Goal: Task Accomplishment & Management: Use online tool/utility

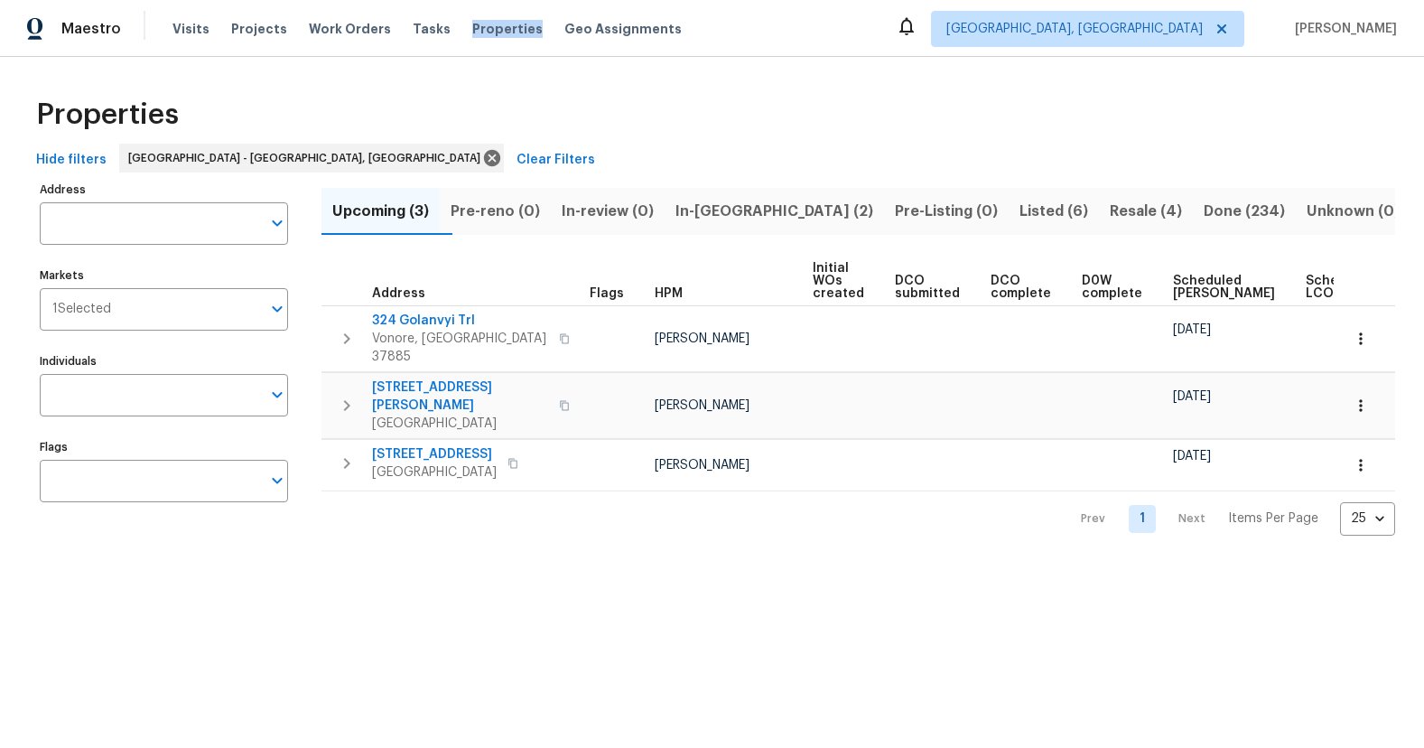
click at [1019, 210] on span "Listed (6)" at bounding box center [1053, 211] width 69 height 25
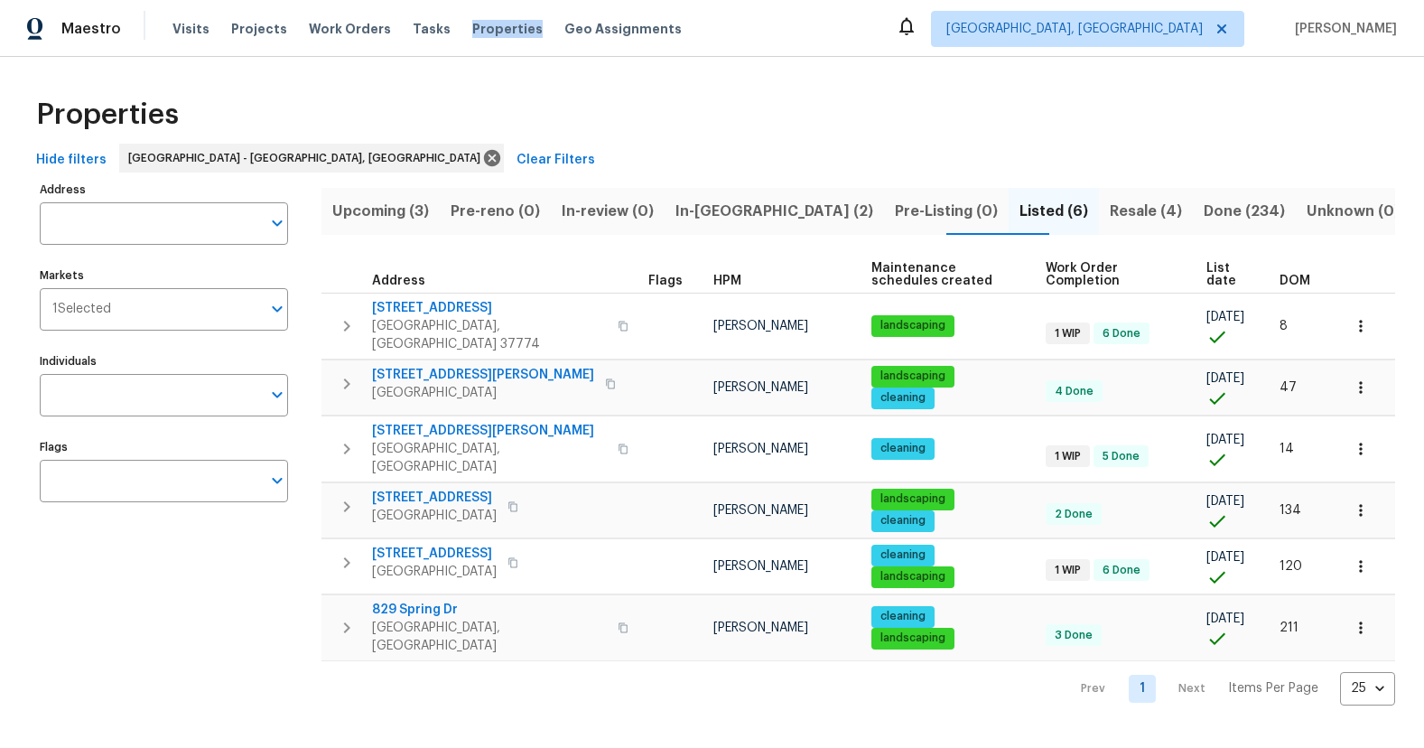
click at [1110, 203] on span "Resale (4)" at bounding box center [1146, 211] width 72 height 25
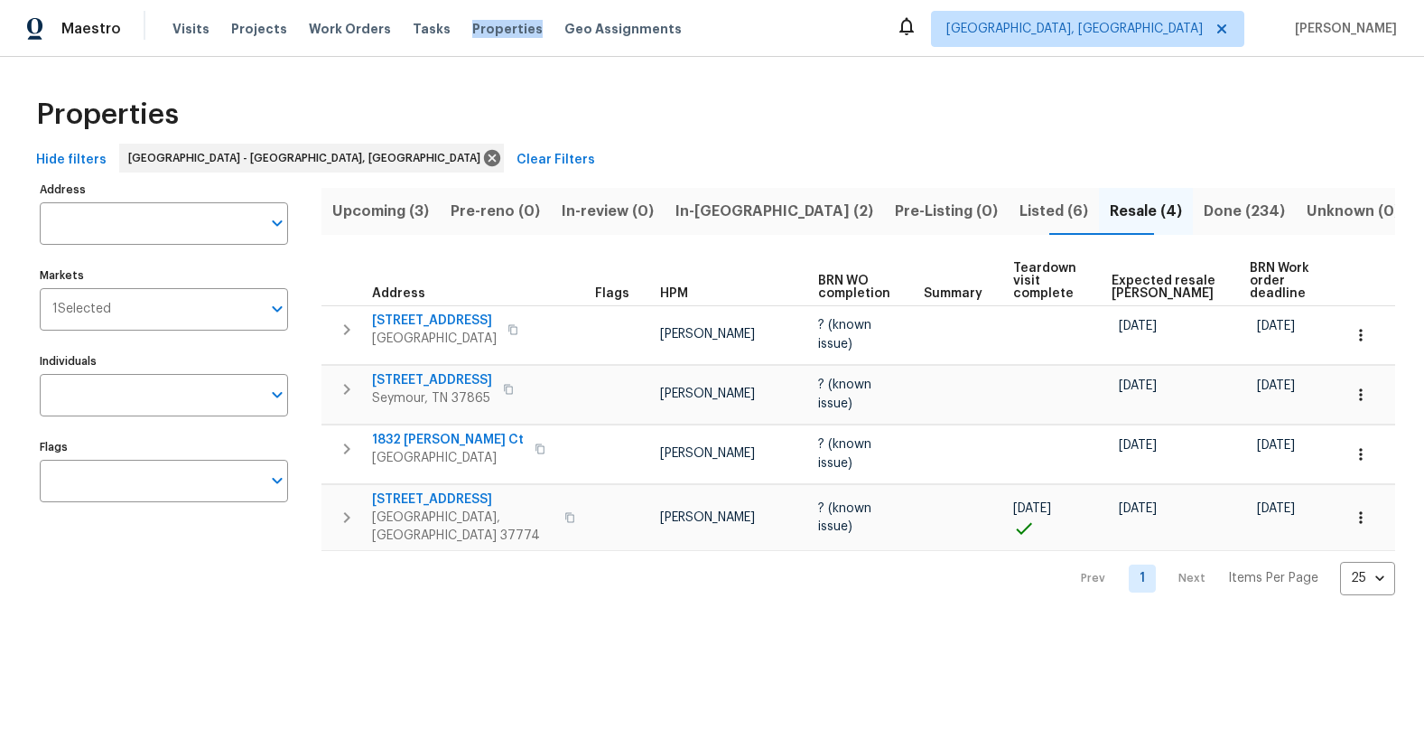
click at [1009, 214] on button "Listed (6)" at bounding box center [1054, 211] width 90 height 47
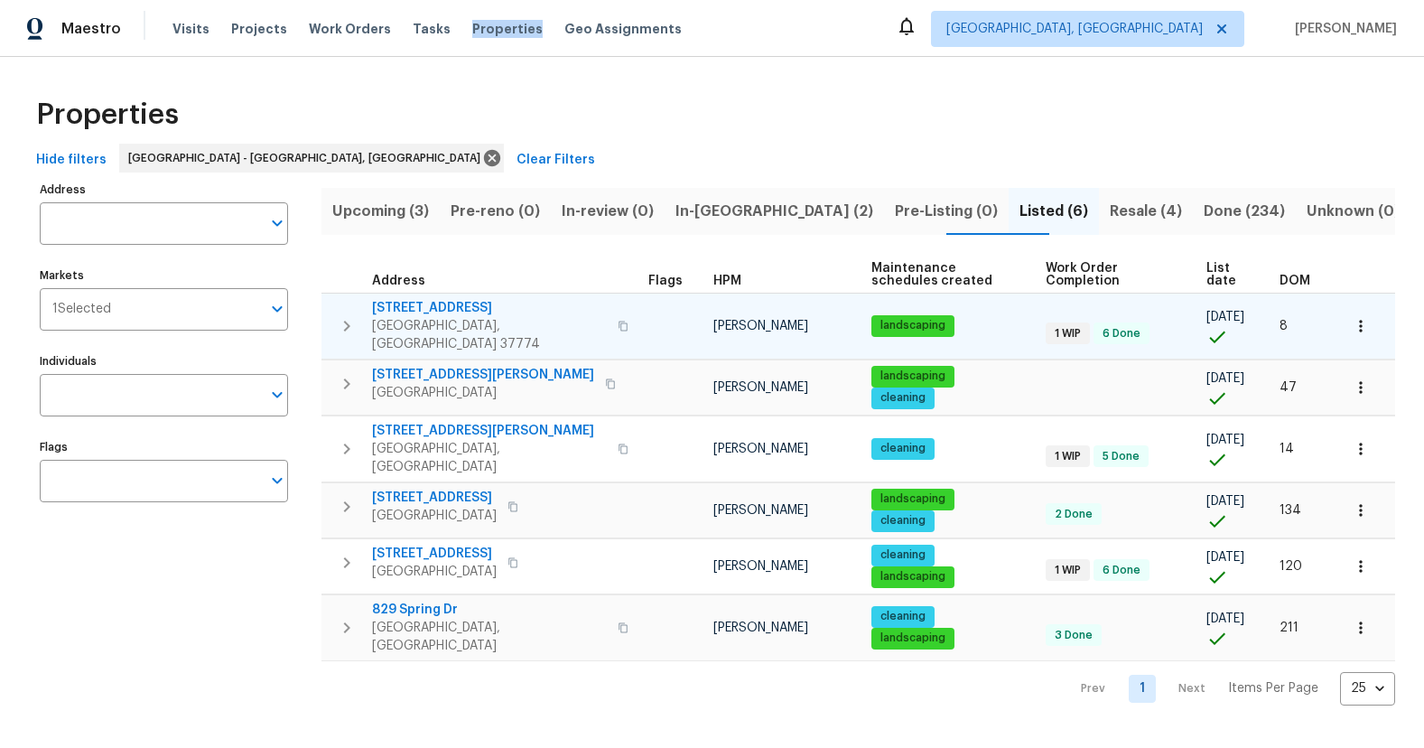
click at [433, 311] on span "[STREET_ADDRESS]" at bounding box center [489, 308] width 235 height 18
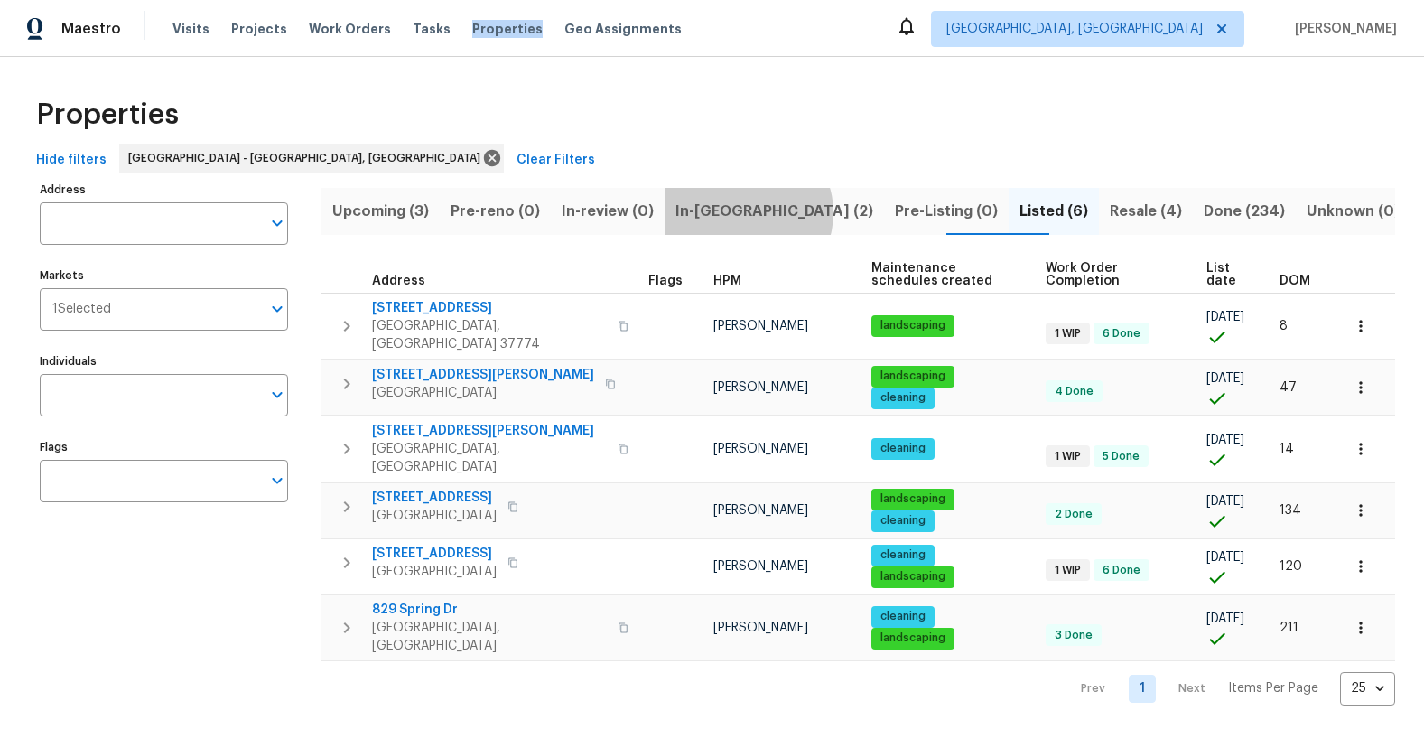
click at [783, 212] on span "In-[GEOGRAPHIC_DATA] (2)" at bounding box center [774, 211] width 198 height 25
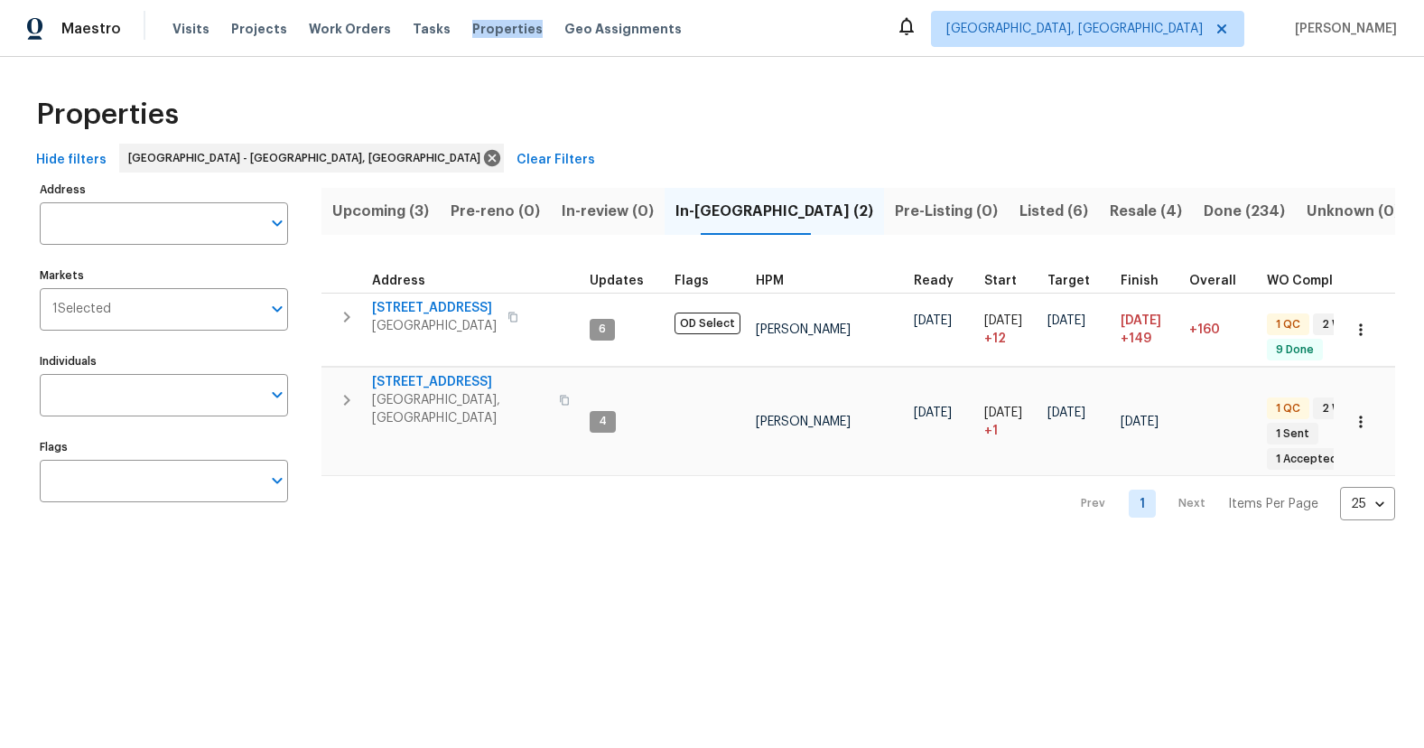
click at [422, 216] on span "Upcoming (3)" at bounding box center [380, 211] width 97 height 25
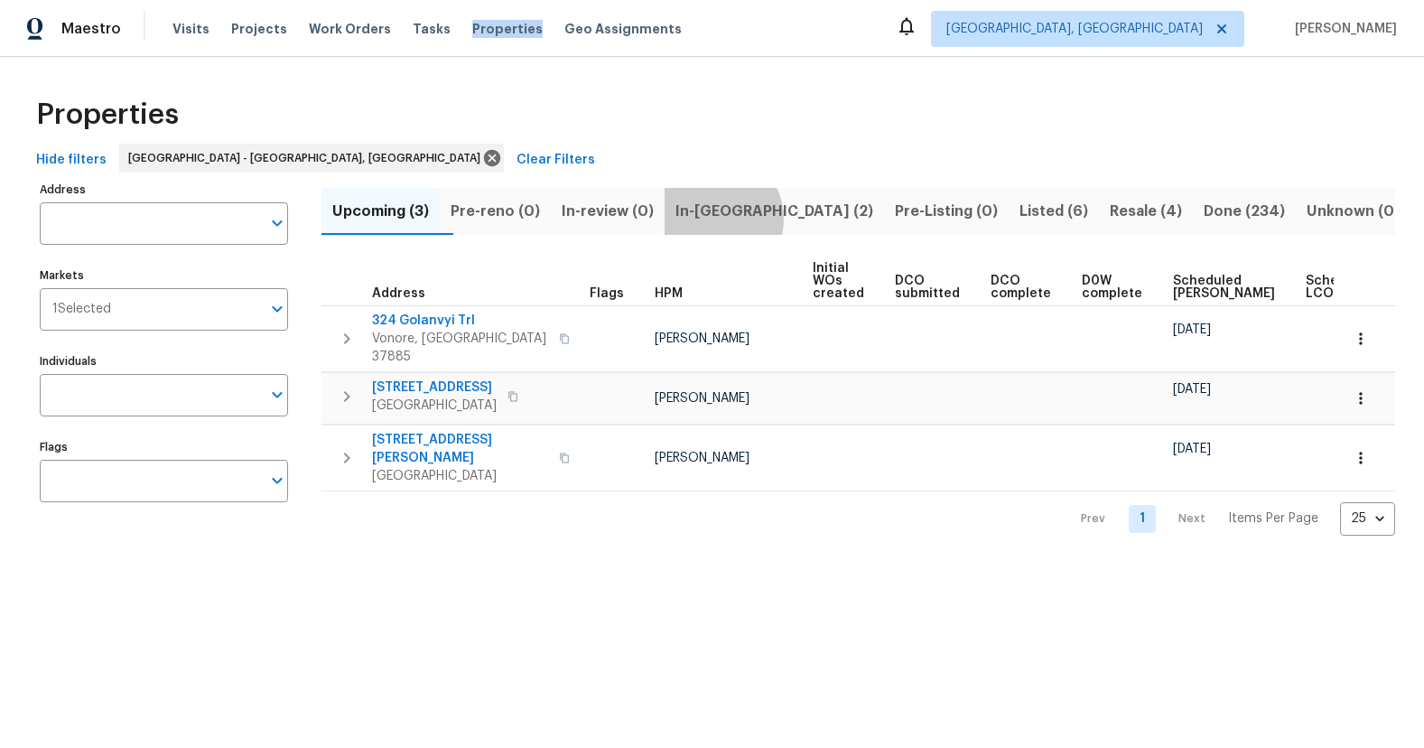
click at [747, 219] on span "In-[GEOGRAPHIC_DATA] (2)" at bounding box center [774, 211] width 198 height 25
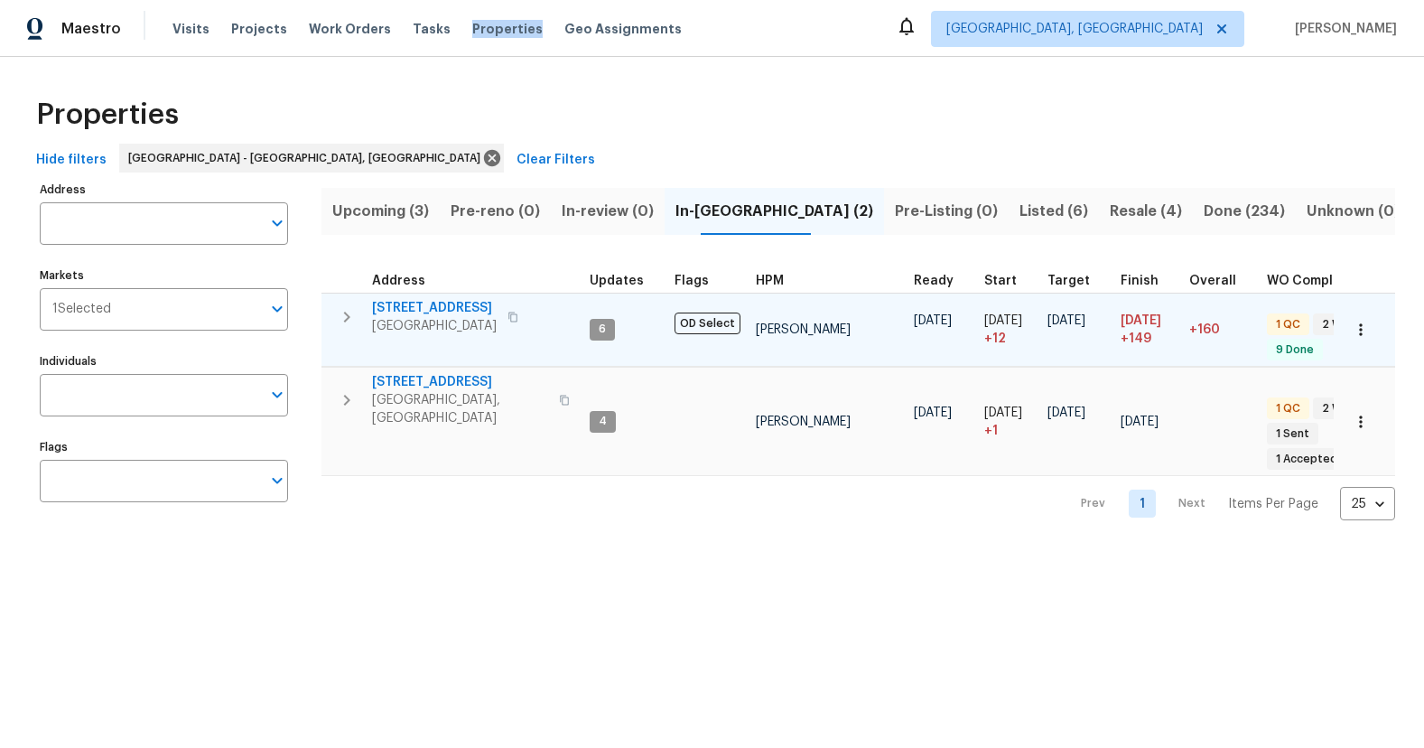
click at [432, 309] on span "[STREET_ADDRESS]" at bounding box center [434, 308] width 125 height 18
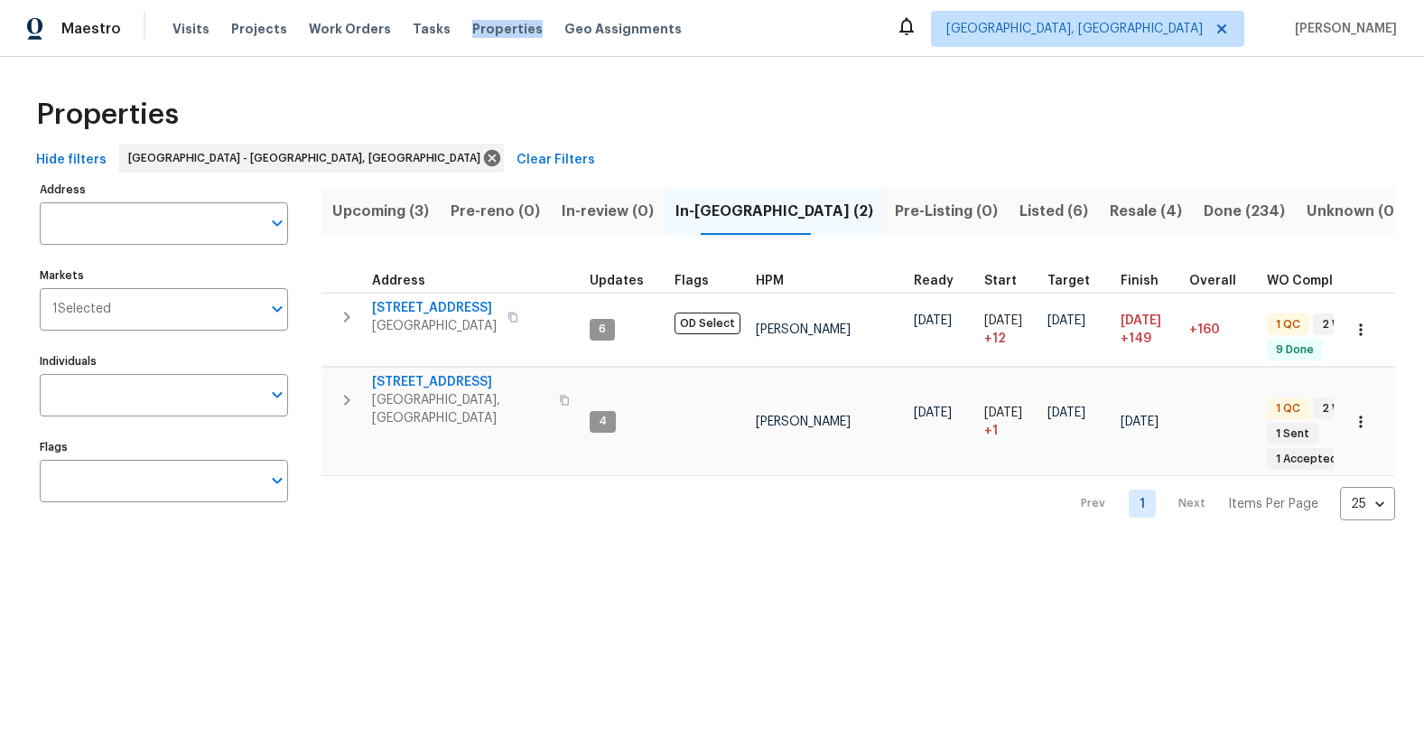
click at [346, 215] on span "Upcoming (3)" at bounding box center [380, 211] width 97 height 25
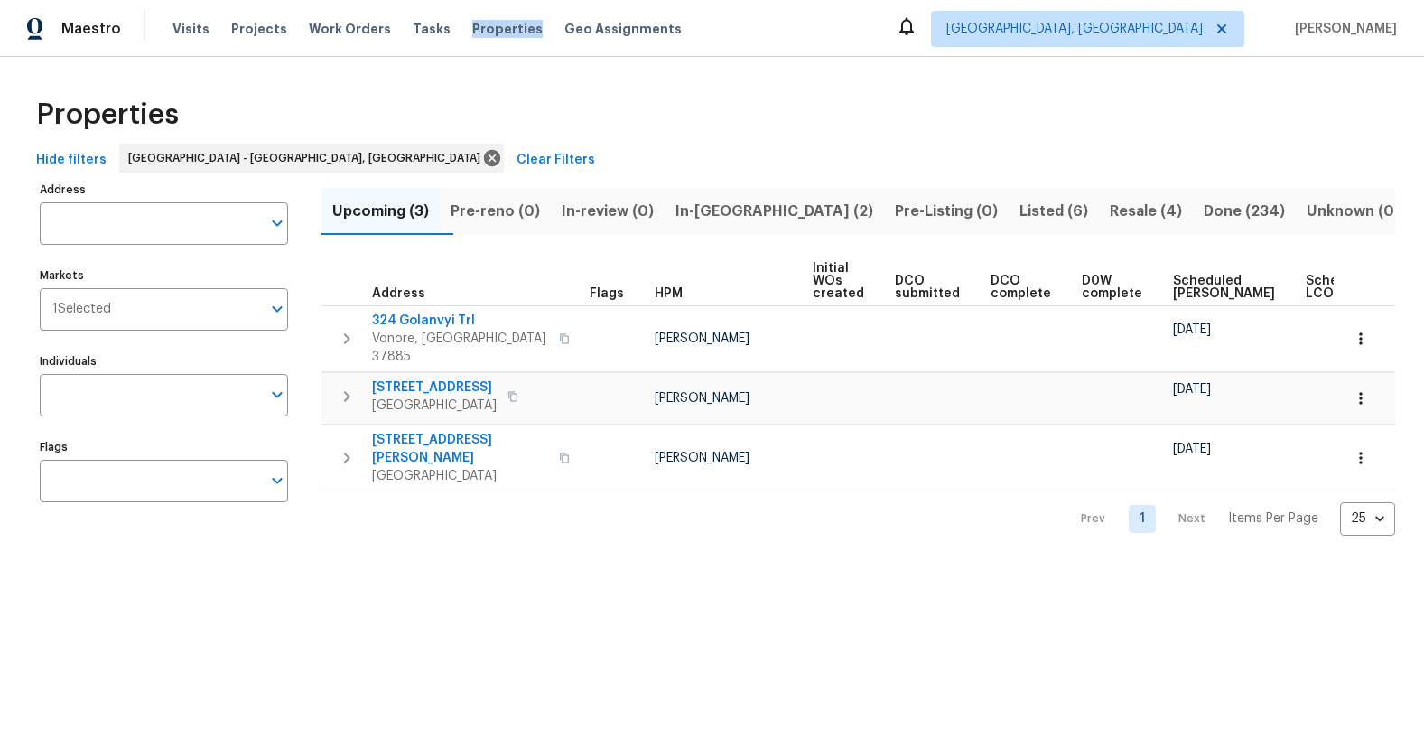
click at [1110, 213] on span "Resale (4)" at bounding box center [1146, 211] width 72 height 25
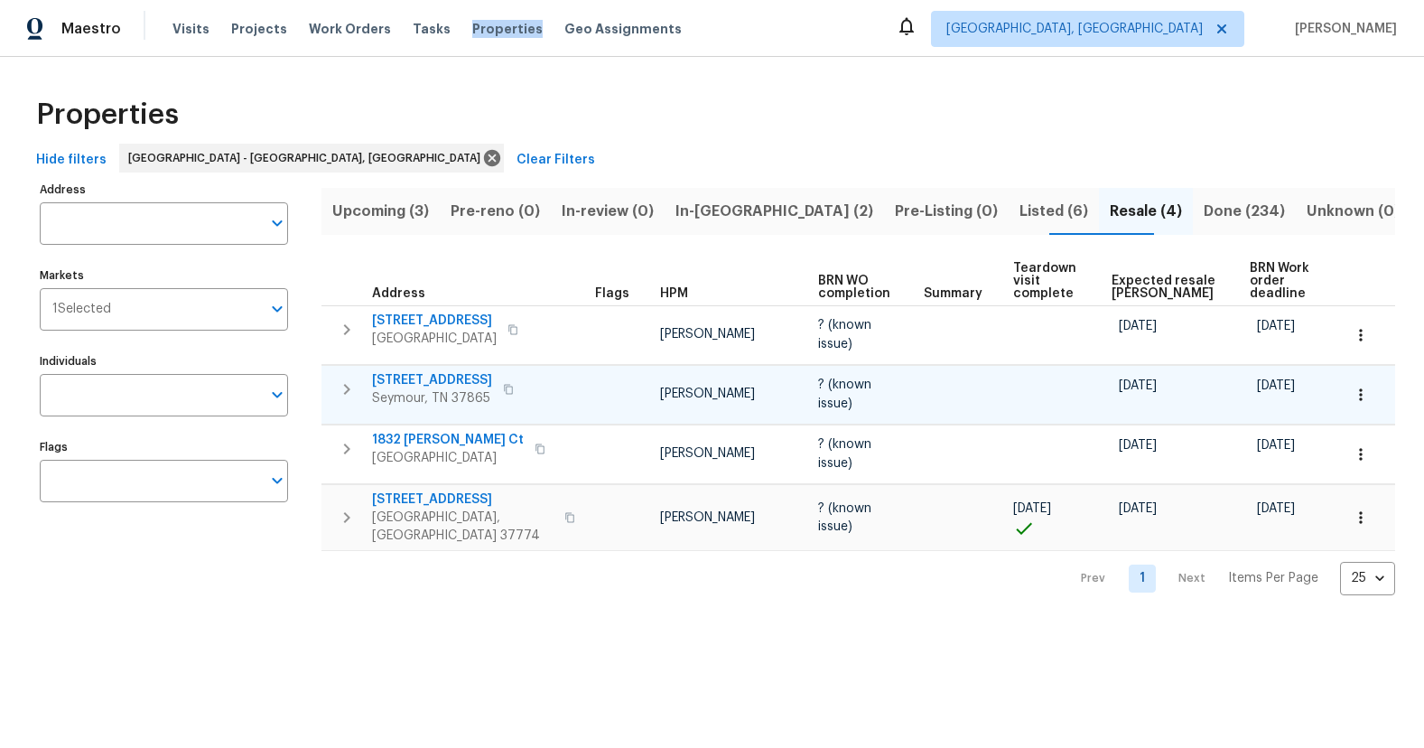
click at [519, 386] on button "button" at bounding box center [509, 389] width 22 height 25
click at [429, 217] on span "Upcoming (3)" at bounding box center [380, 211] width 97 height 25
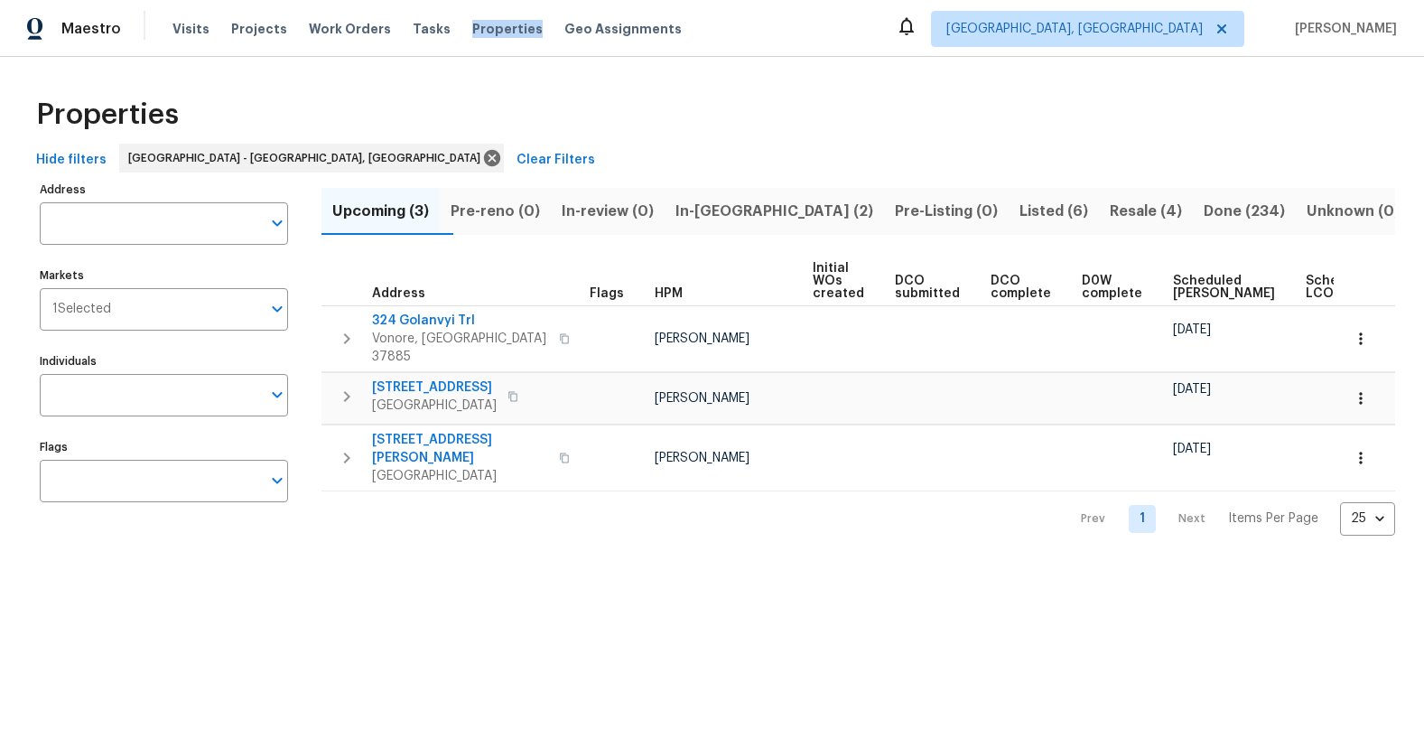
click at [1019, 206] on span "Listed (6)" at bounding box center [1053, 211] width 69 height 25
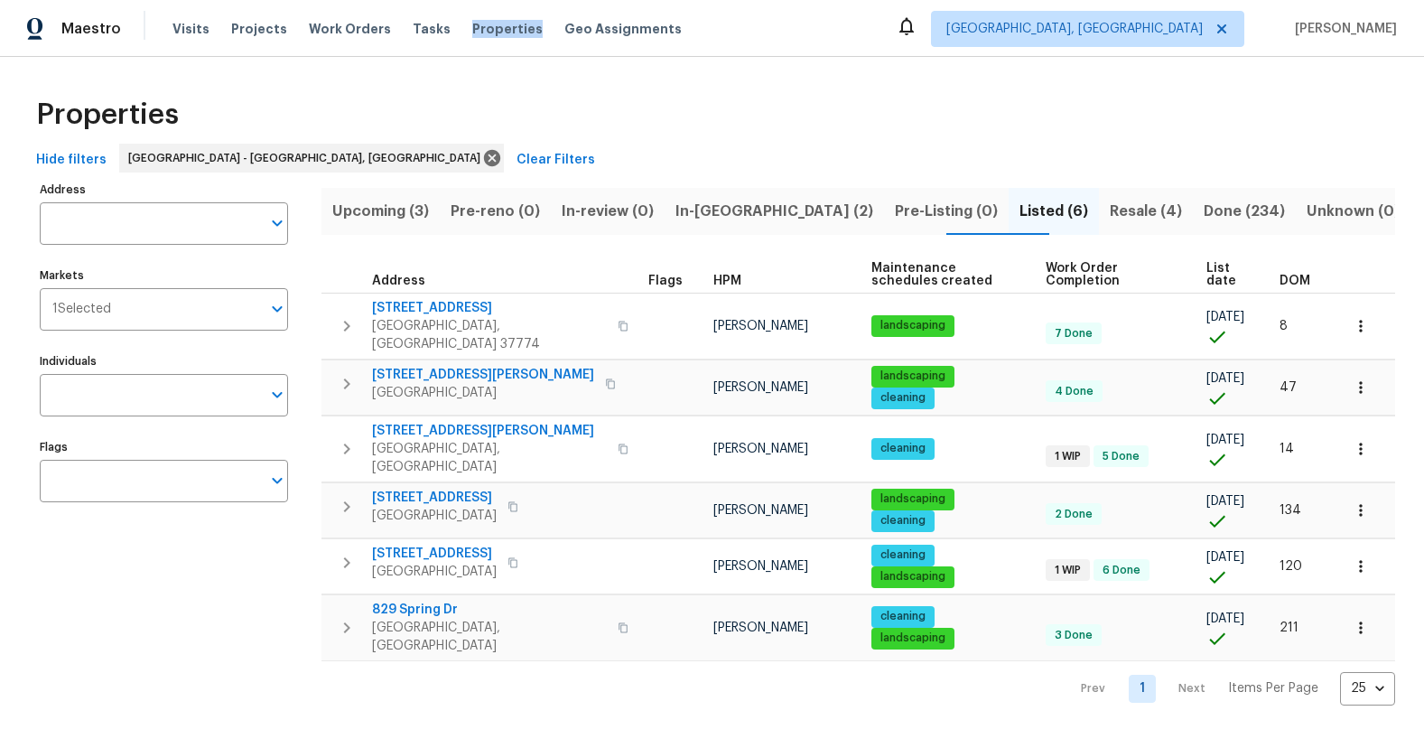
click at [1110, 223] on span "Resale (4)" at bounding box center [1146, 211] width 72 height 25
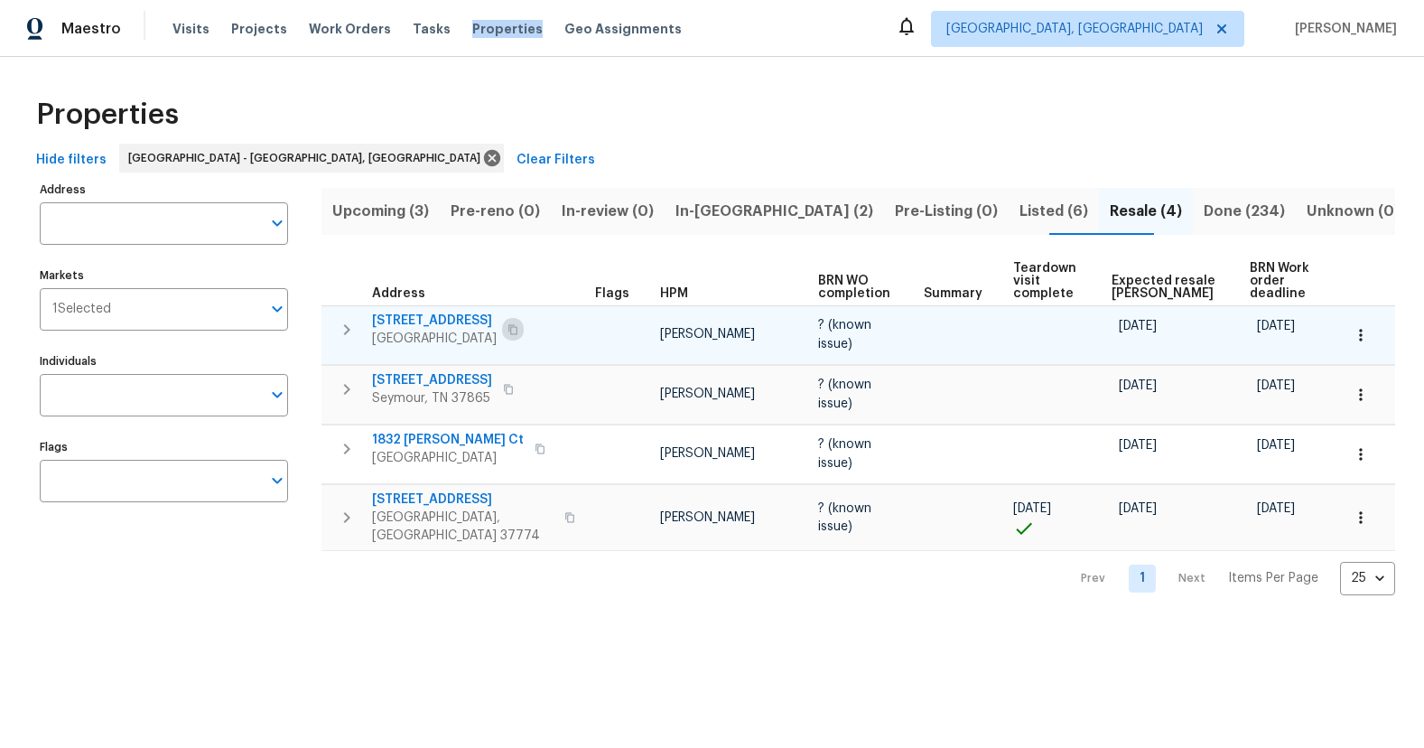
click at [509, 330] on button "button" at bounding box center [513, 329] width 22 height 25
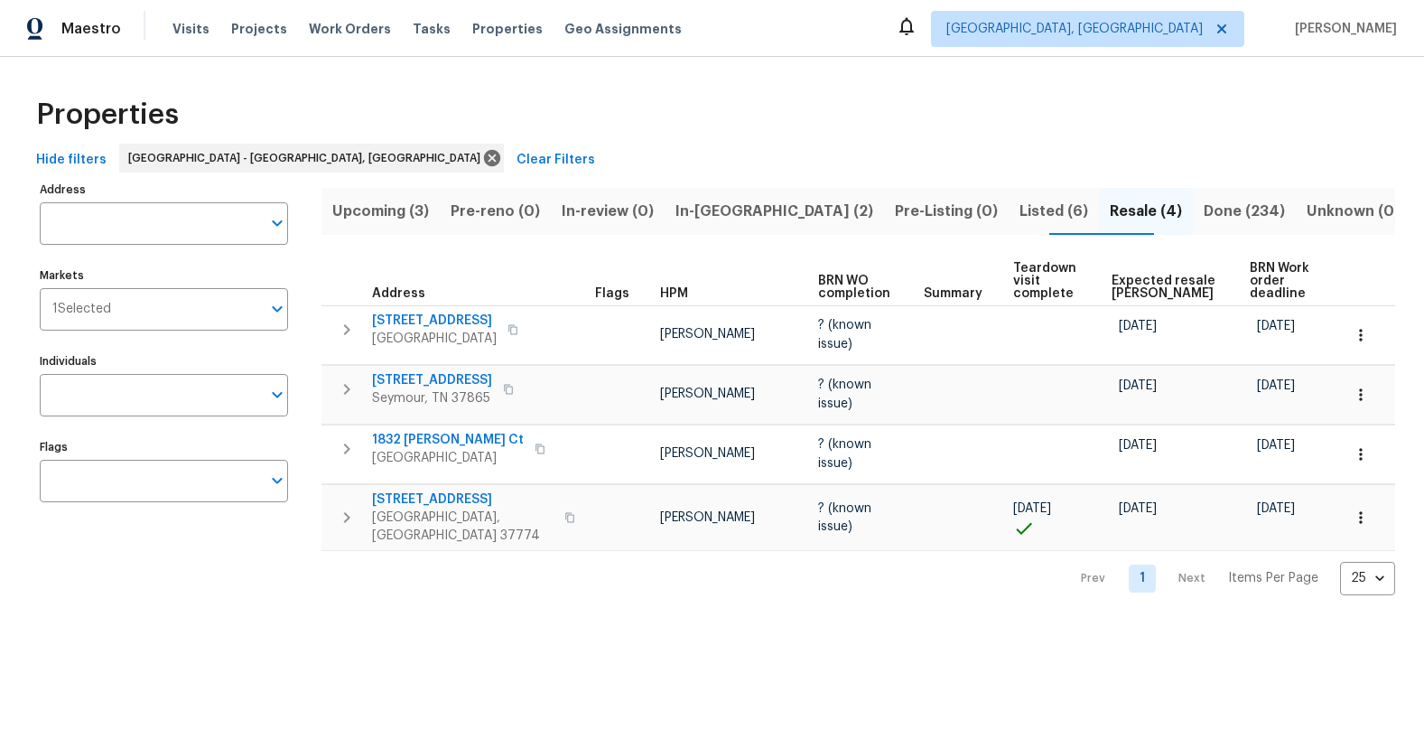
click at [751, 109] on div "Properties" at bounding box center [712, 115] width 1366 height 58
click at [412, 203] on span "Upcoming (3)" at bounding box center [380, 211] width 97 height 25
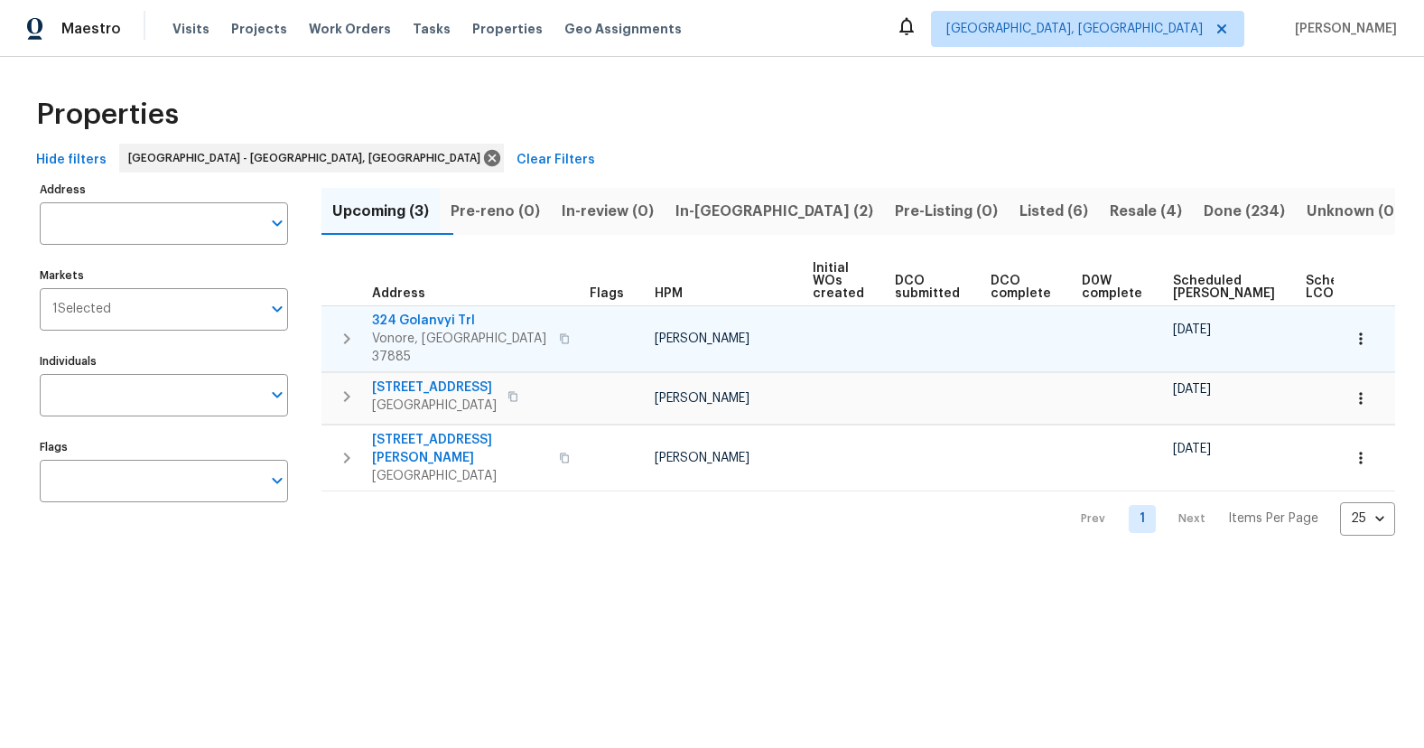
click at [554, 328] on button "button" at bounding box center [565, 338] width 22 height 43
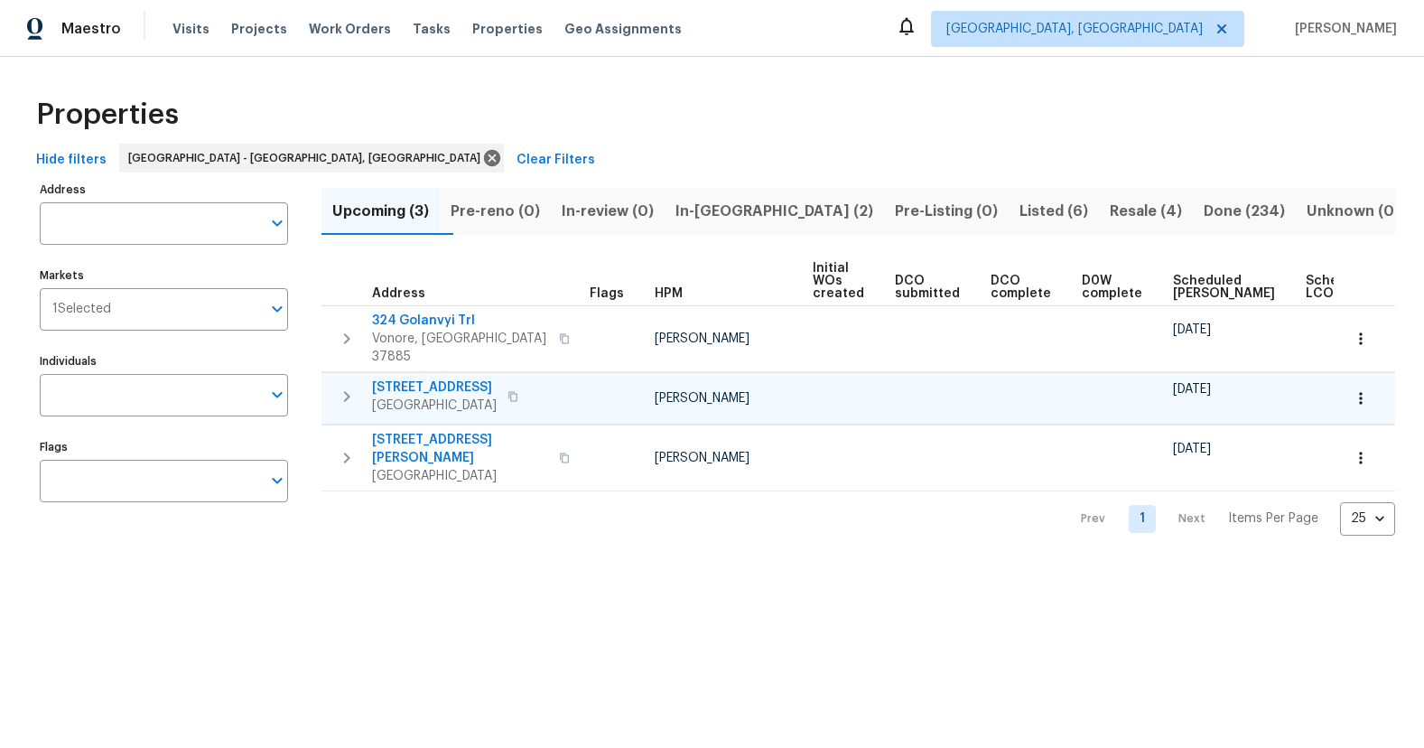
click at [522, 384] on button "button" at bounding box center [513, 396] width 22 height 25
click at [1019, 211] on span "Listed (6)" at bounding box center [1053, 211] width 69 height 25
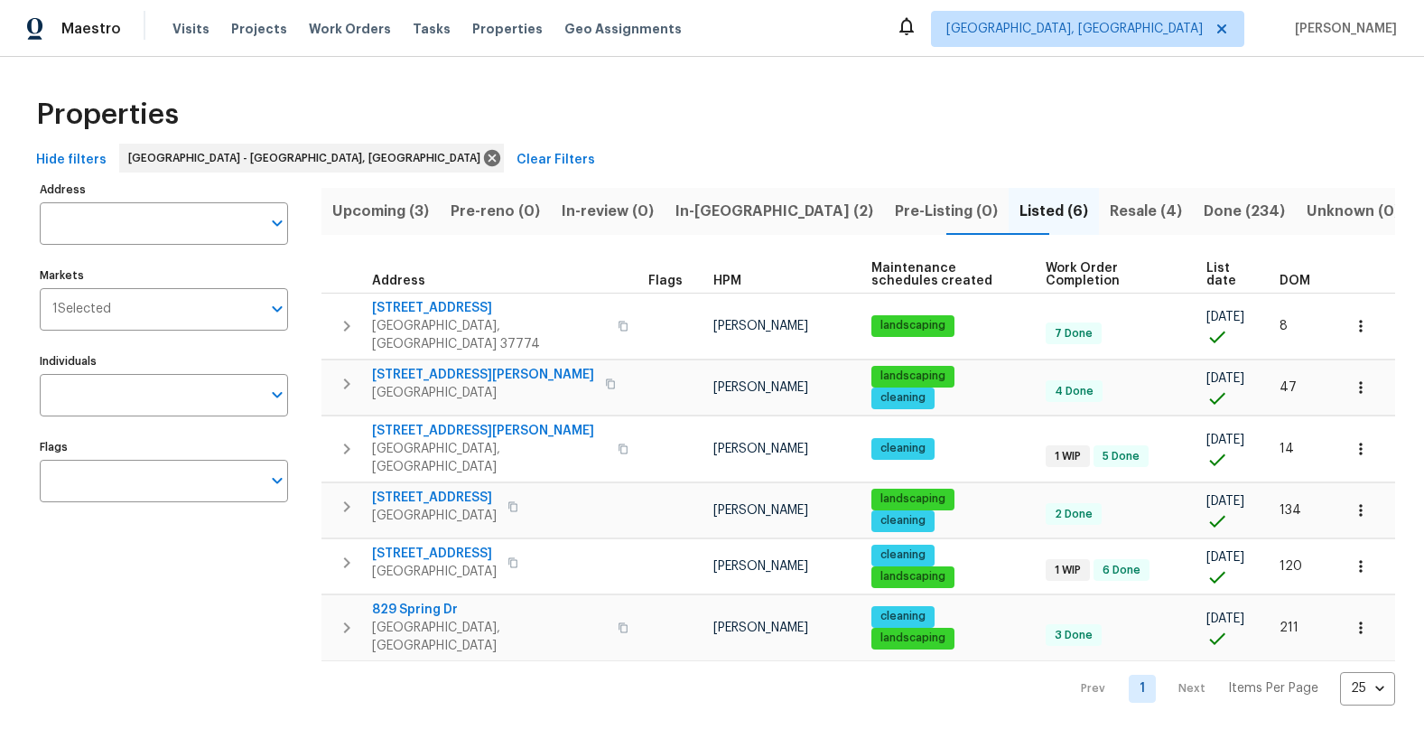
click at [1110, 215] on span "Resale (4)" at bounding box center [1146, 211] width 72 height 25
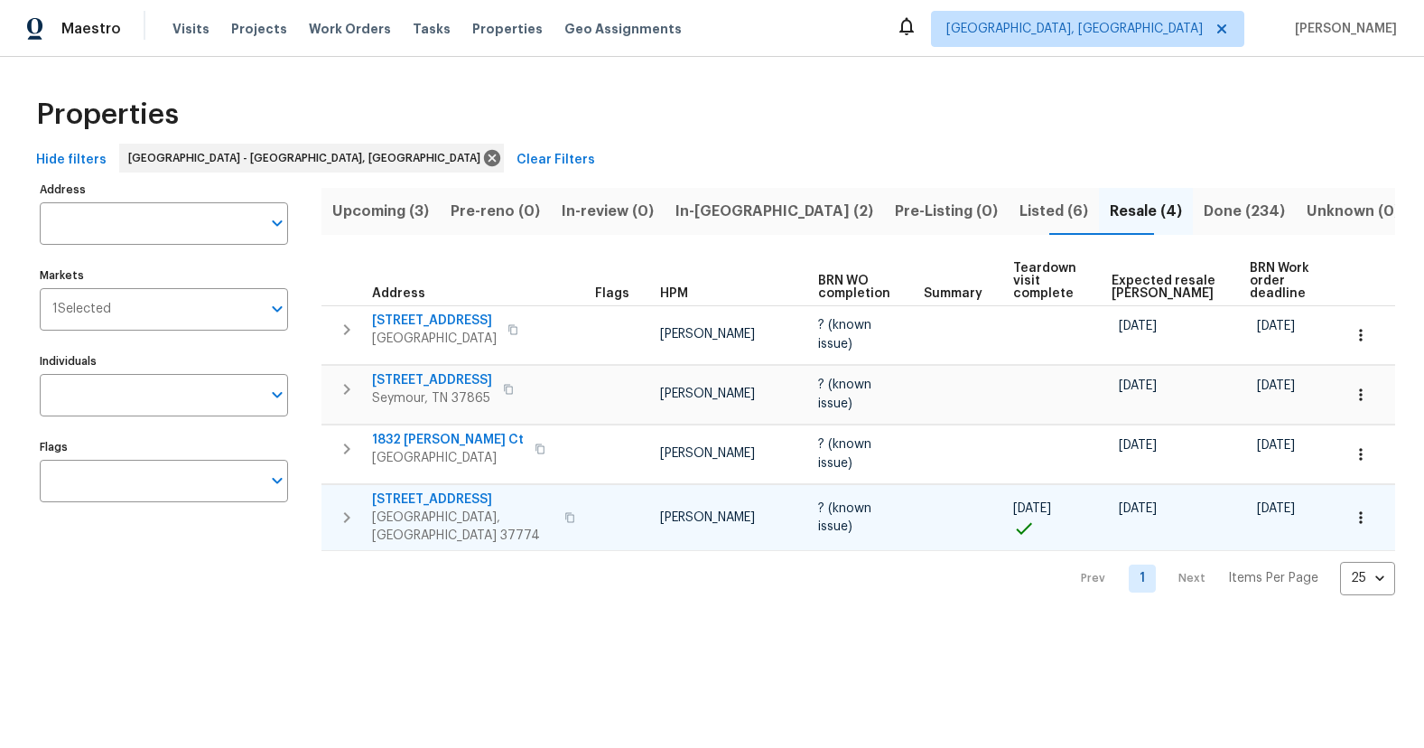
click at [559, 513] on button "button" at bounding box center [570, 517] width 22 height 43
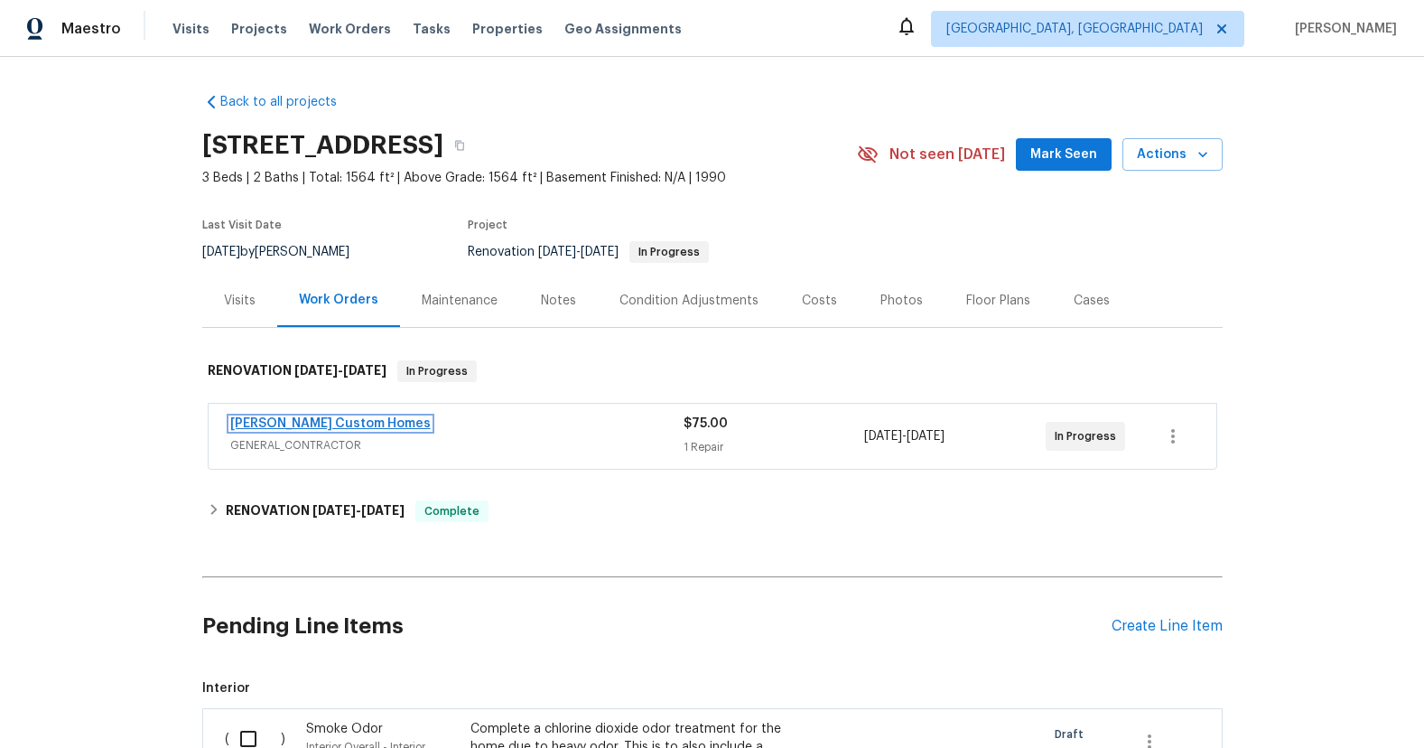
click at [322, 428] on link "Rappa Custom Homes" at bounding box center [330, 423] width 200 height 13
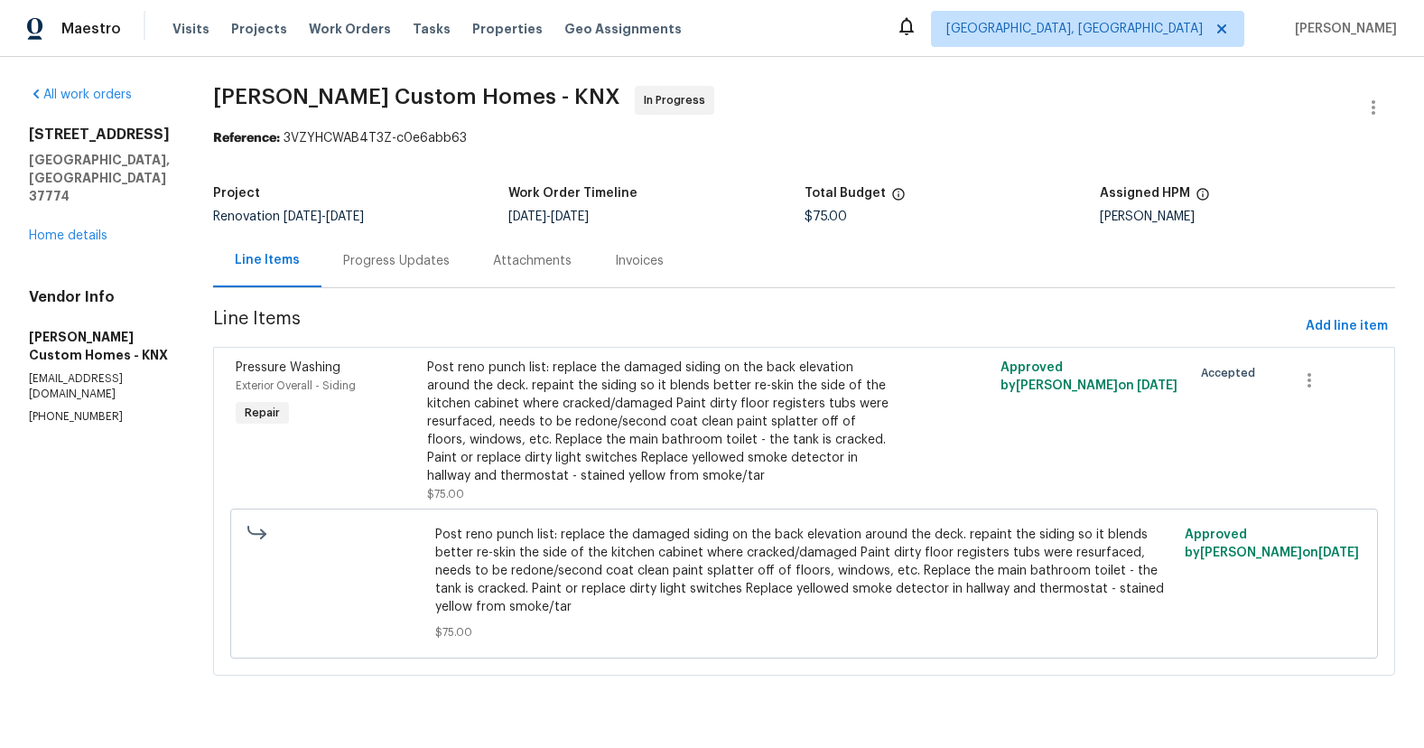
click at [628, 414] on div "Post reno punch list: replace the damaged siding on the back elevation around t…" at bounding box center [661, 421] width 468 height 126
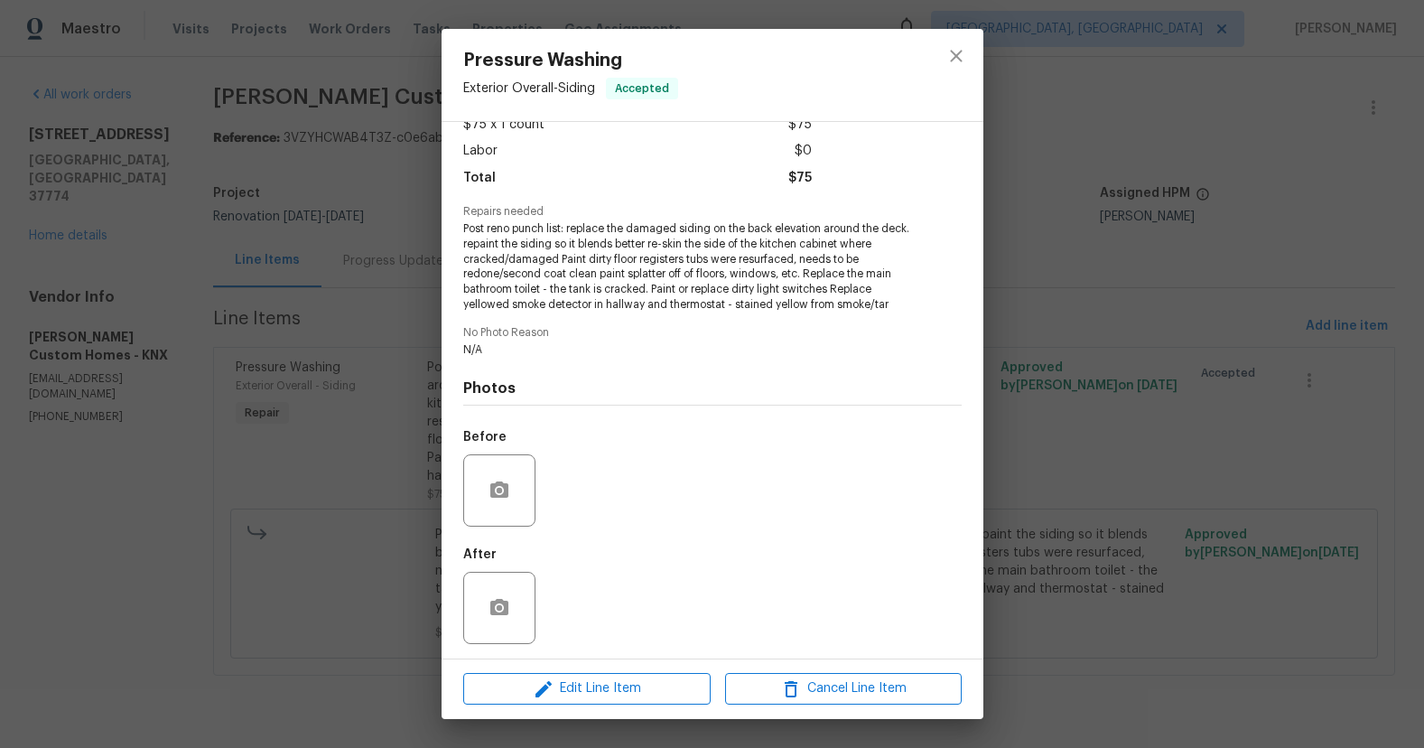
scroll to position [115, 0]
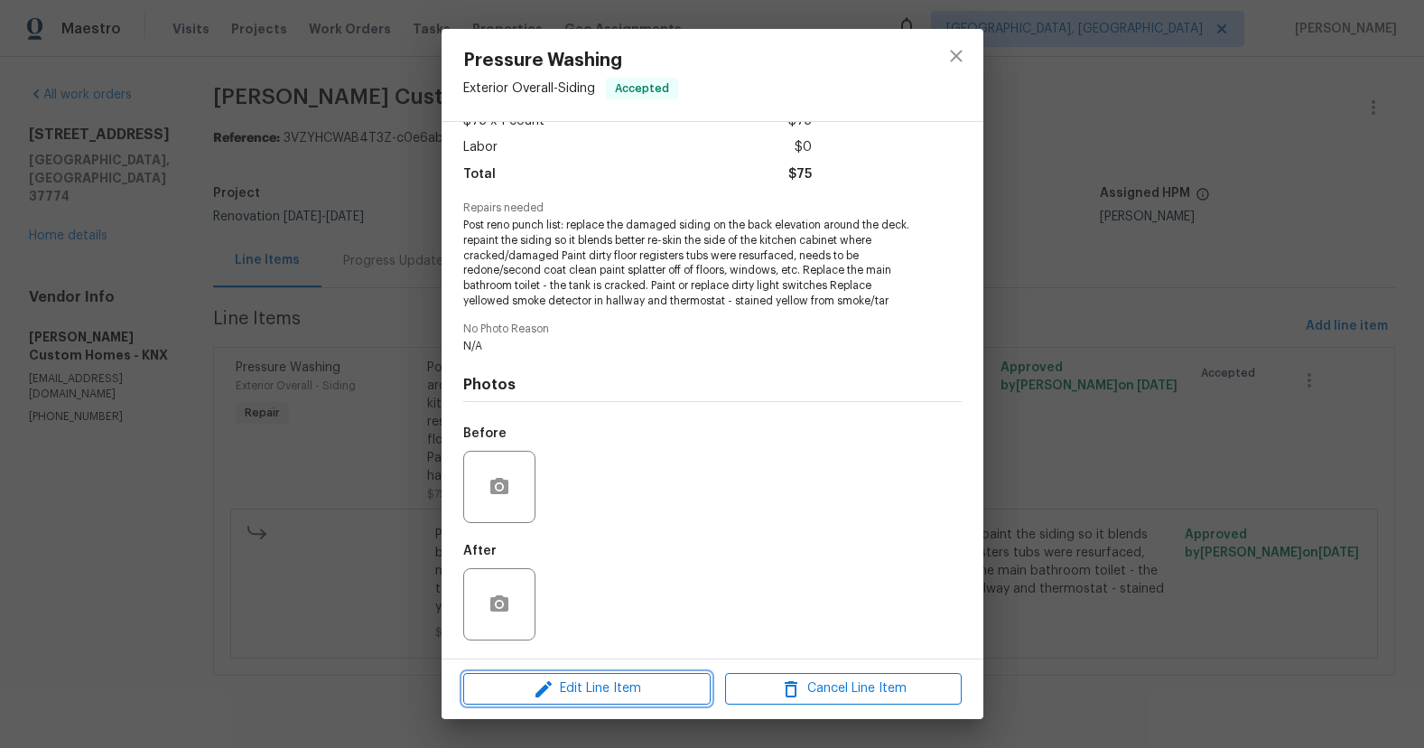
click at [647, 677] on span "Edit Line Item" at bounding box center [587, 688] width 237 height 23
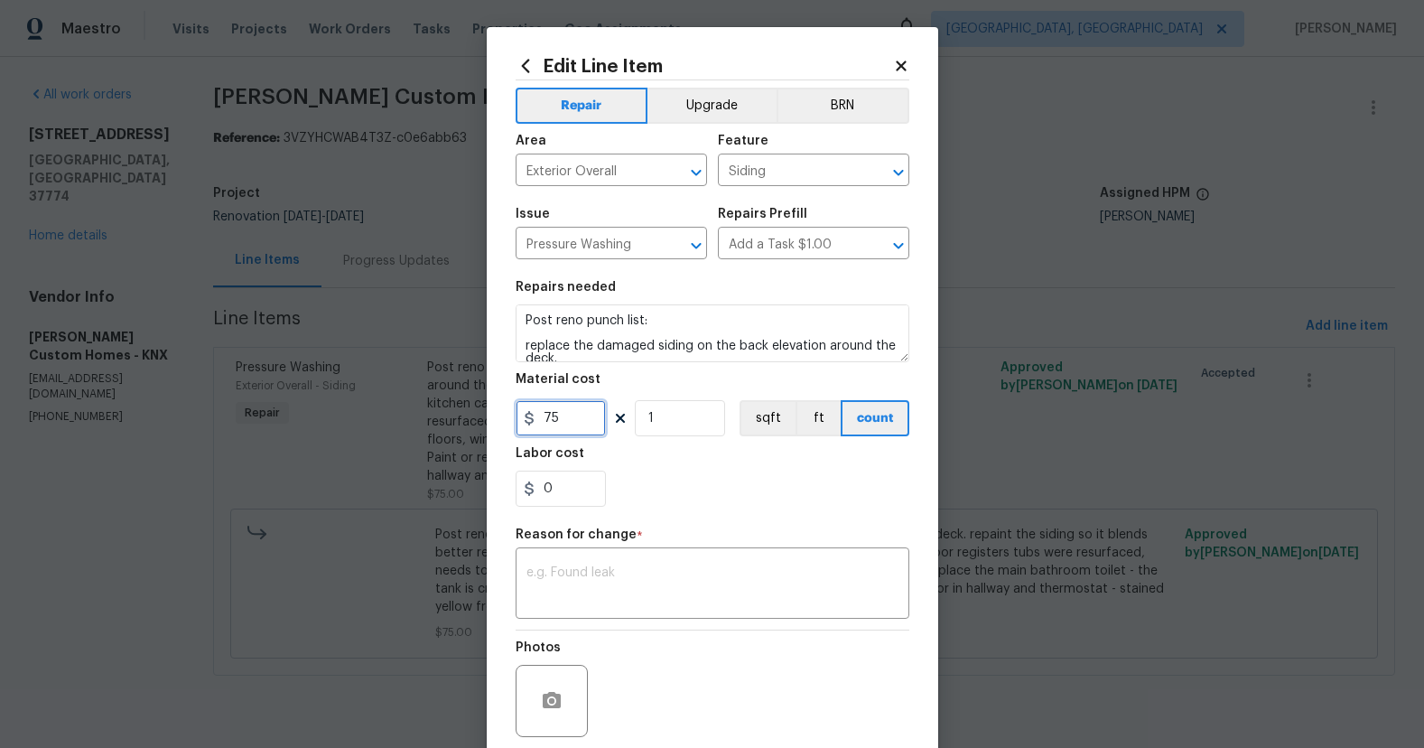
click at [547, 417] on input "75" at bounding box center [561, 418] width 90 height 36
type input "725"
click at [686, 492] on div "0" at bounding box center [713, 488] width 394 height 36
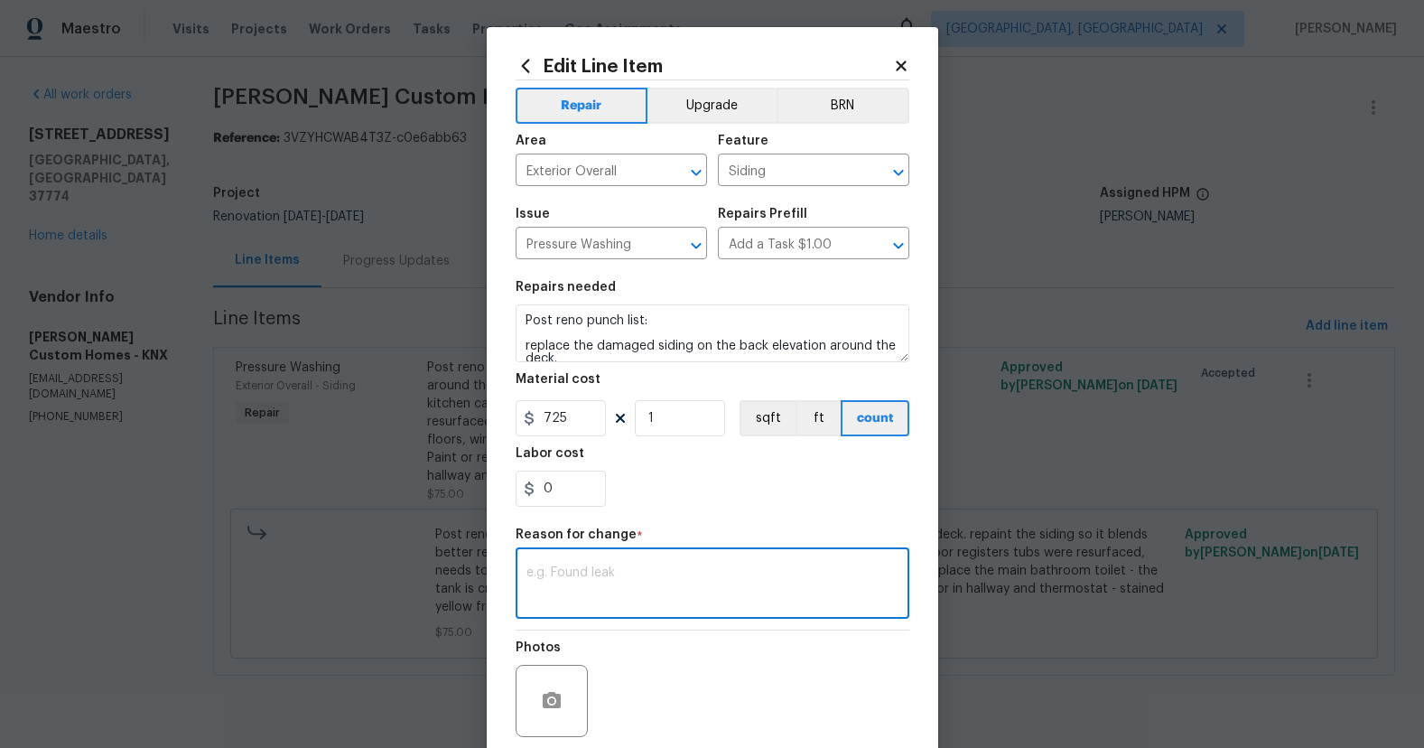
click at [700, 568] on textarea at bounding box center [712, 585] width 372 height 38
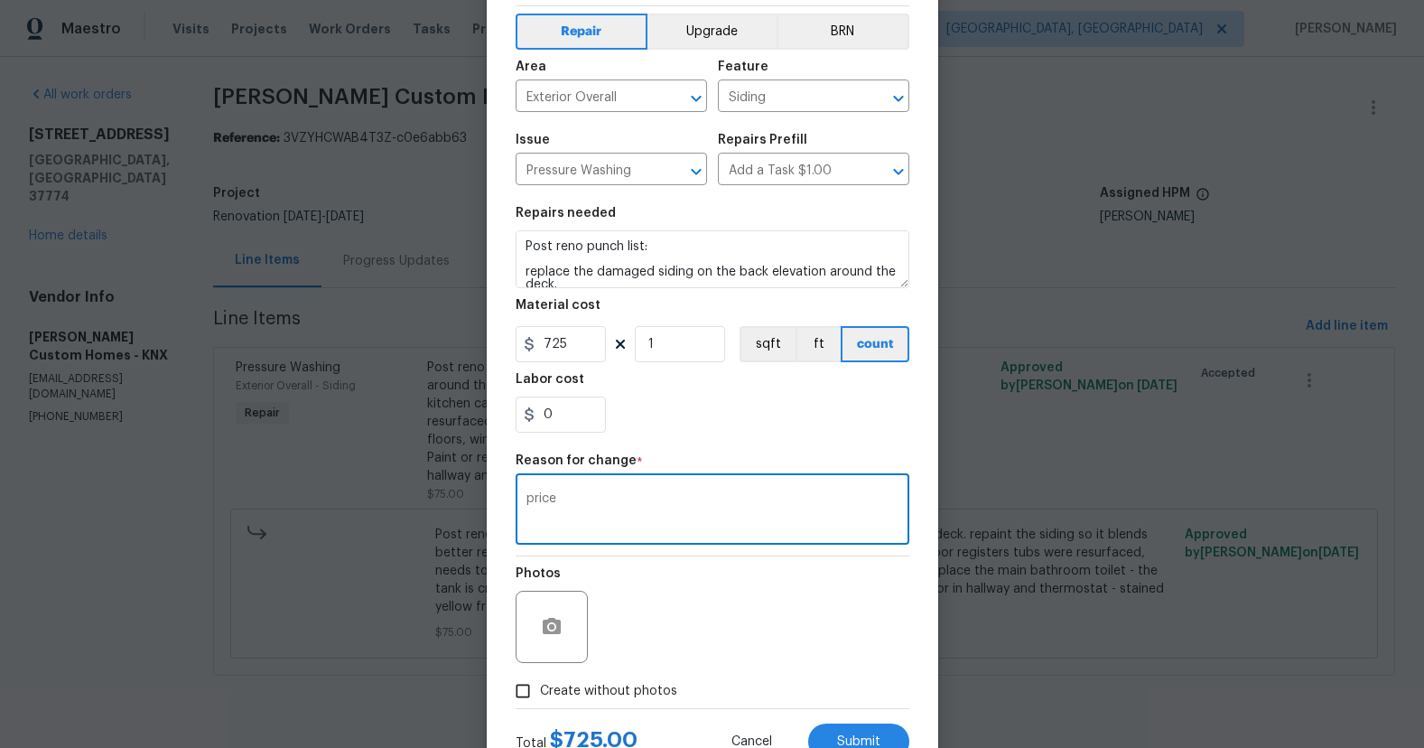
scroll to position [142, 0]
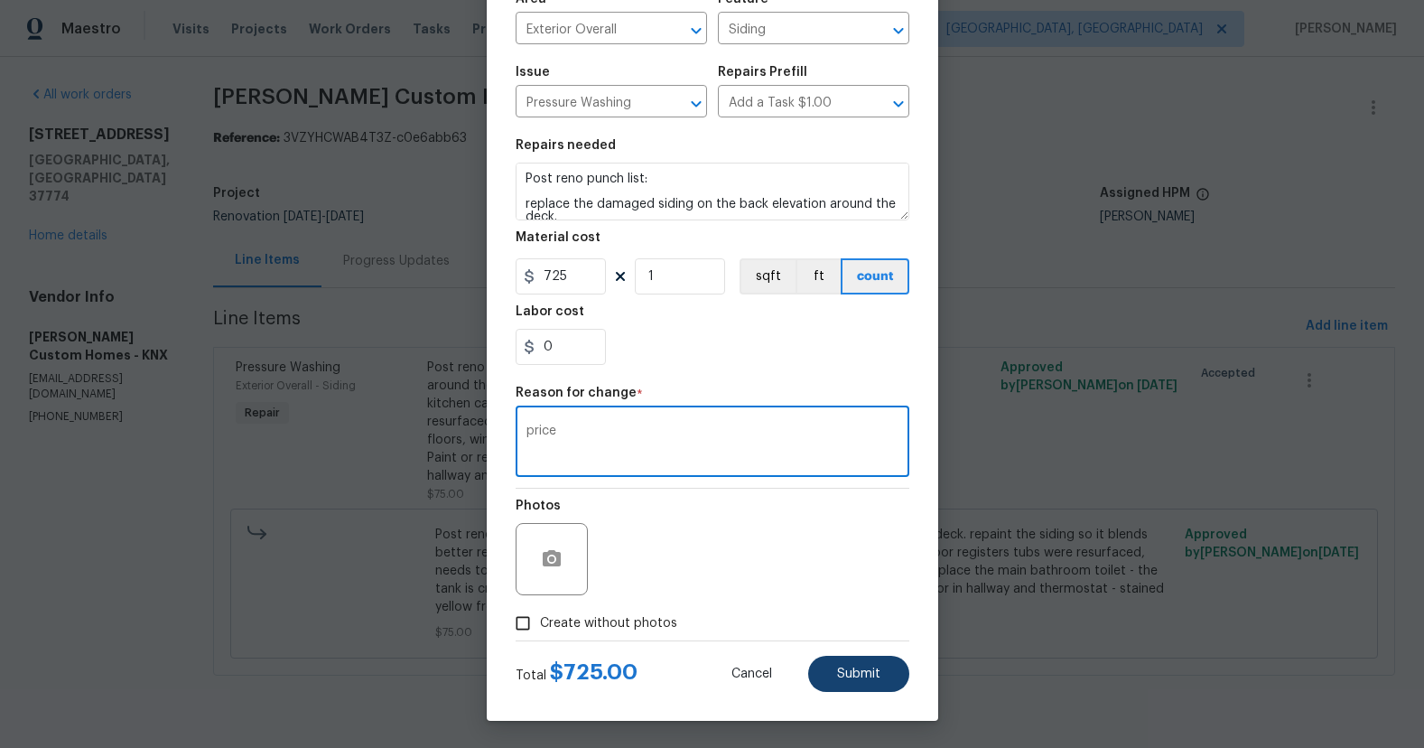
type textarea "price"
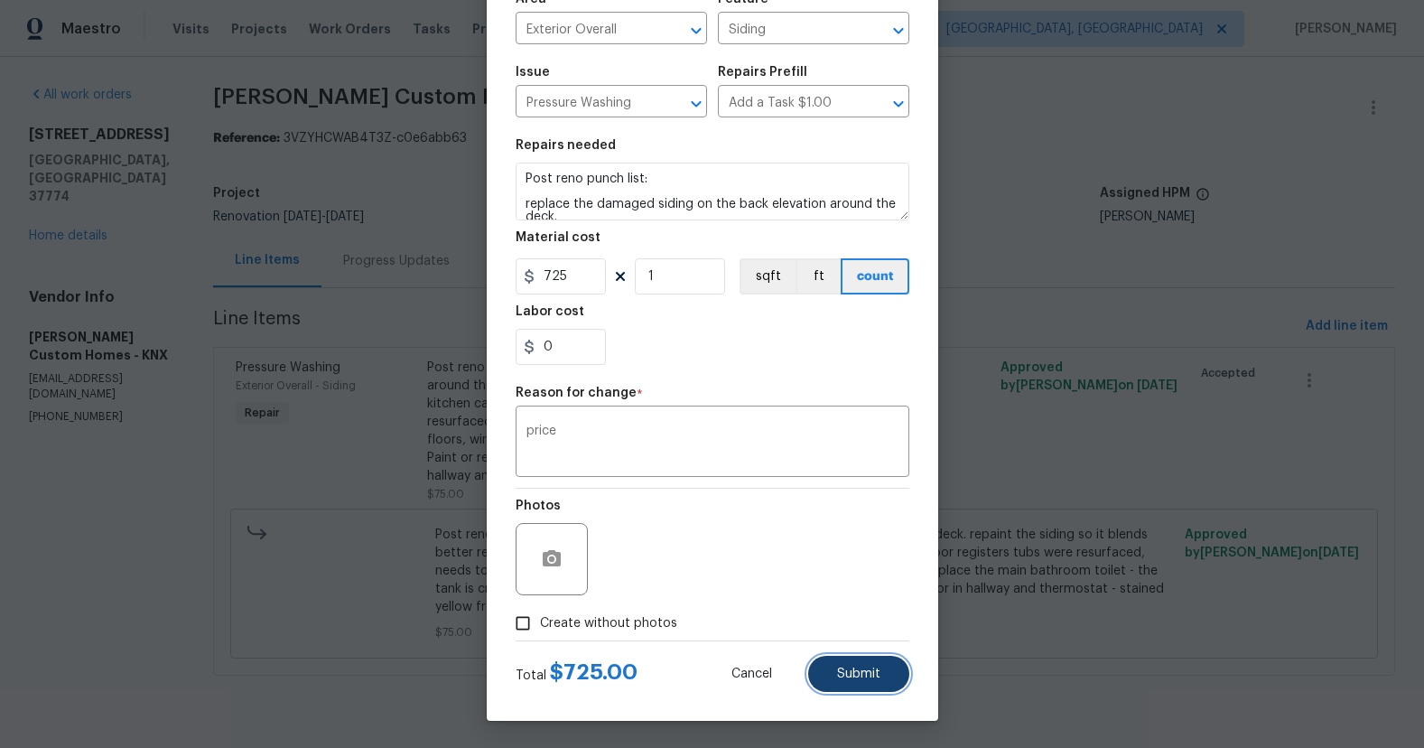
click at [858, 662] on button "Submit" at bounding box center [858, 674] width 101 height 36
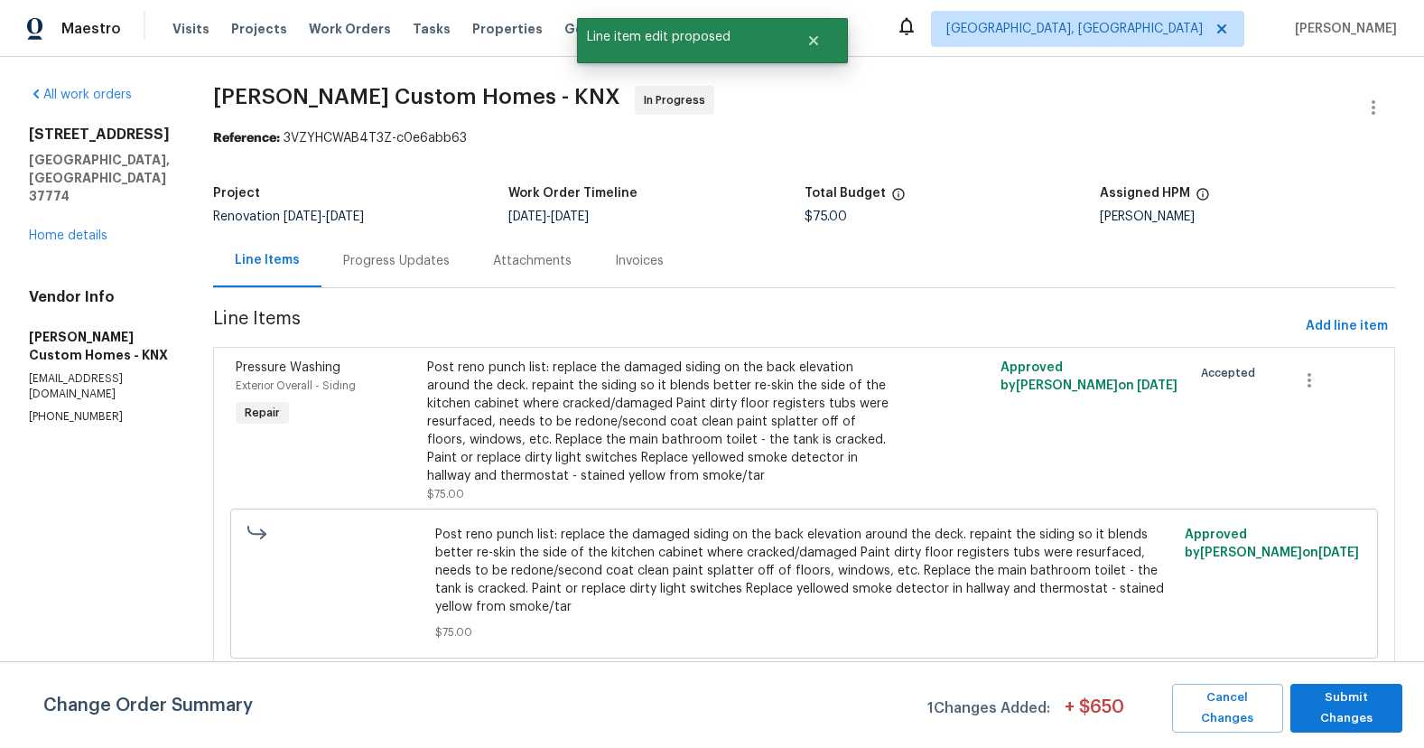
scroll to position [0, 0]
click at [1407, 712] on div "Change Order Summary 1 Changes Added: + $ 650 Cancel Changes Submit Changes" at bounding box center [712, 708] width 1424 height 49
click at [1331, 703] on span "Submit Changes" at bounding box center [1346, 708] width 94 height 42
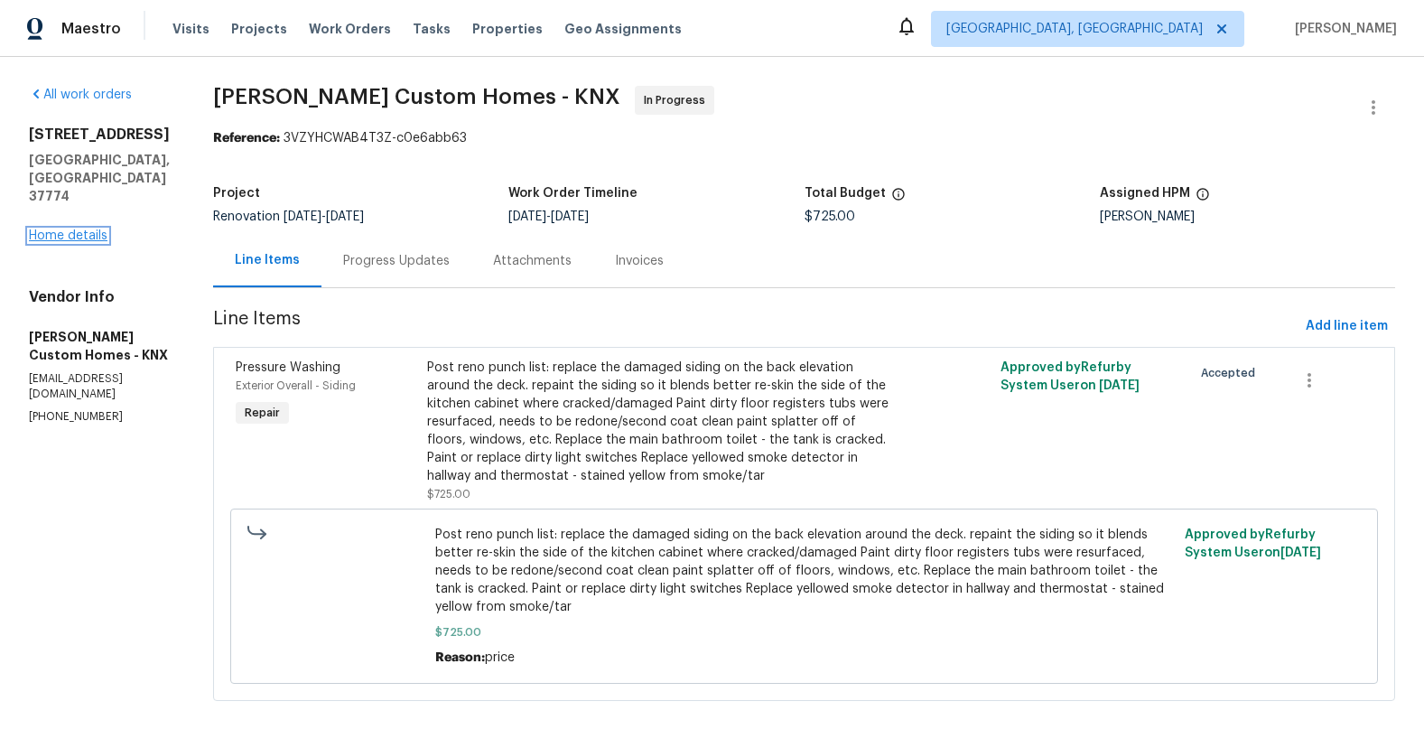
click at [81, 229] on link "Home details" at bounding box center [68, 235] width 79 height 13
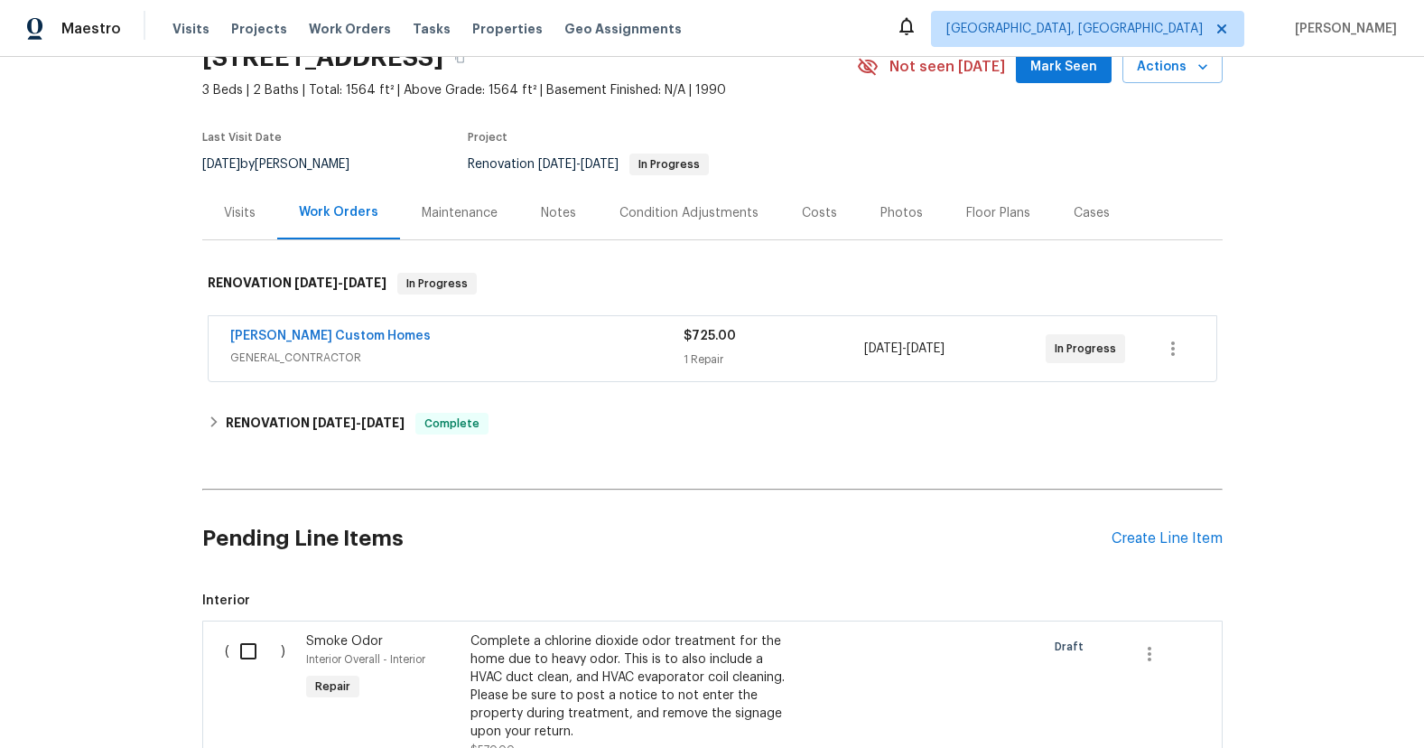
scroll to position [163, 0]
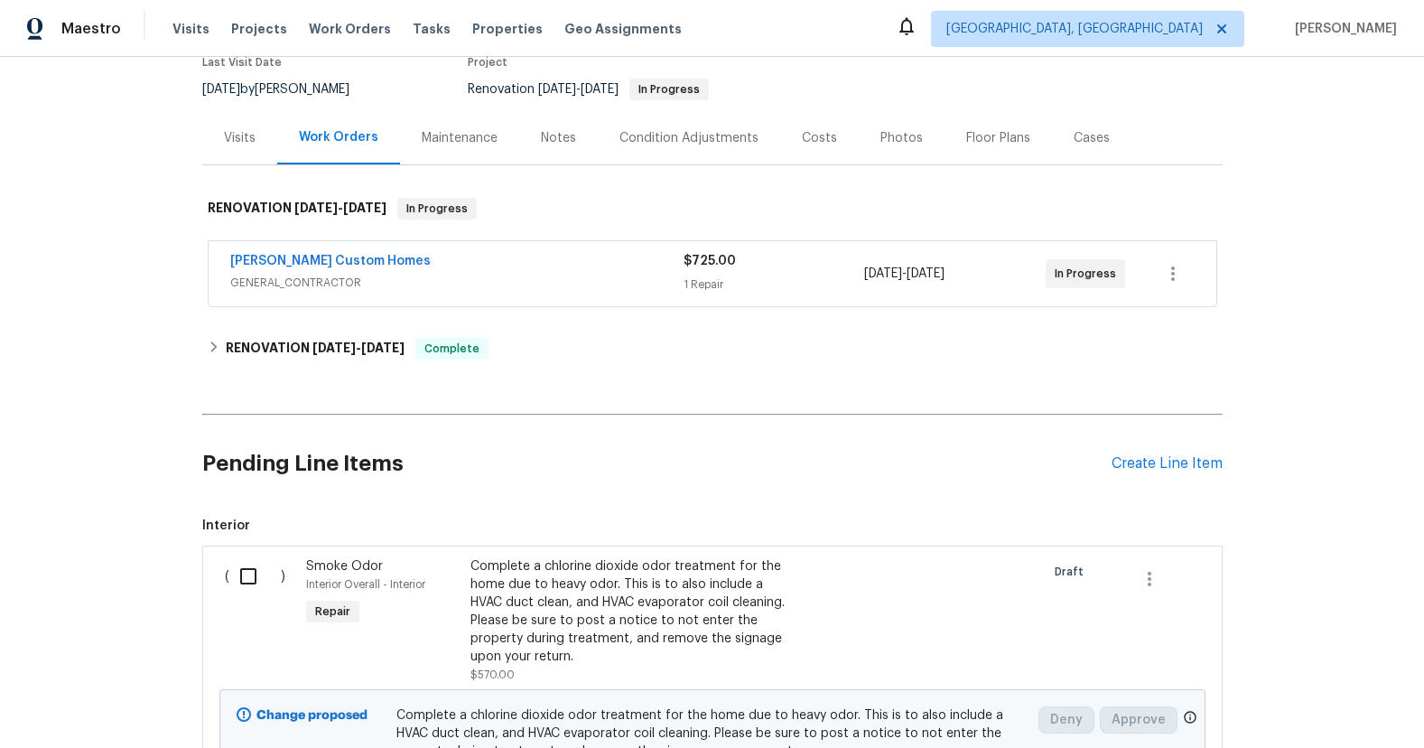
click at [237, 585] on input "checkbox" at bounding box center [254, 576] width 51 height 38
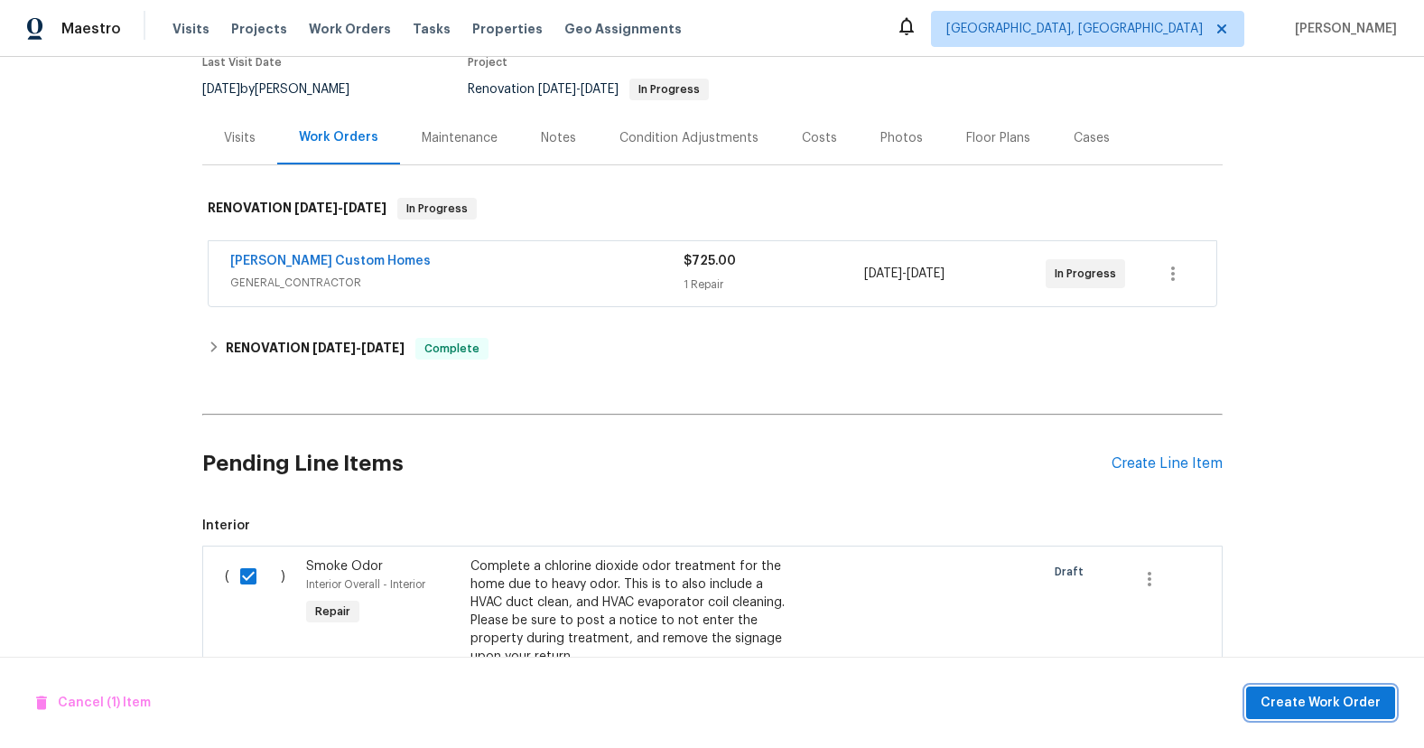
click at [1312, 718] on button "Create Work Order" at bounding box center [1320, 702] width 149 height 33
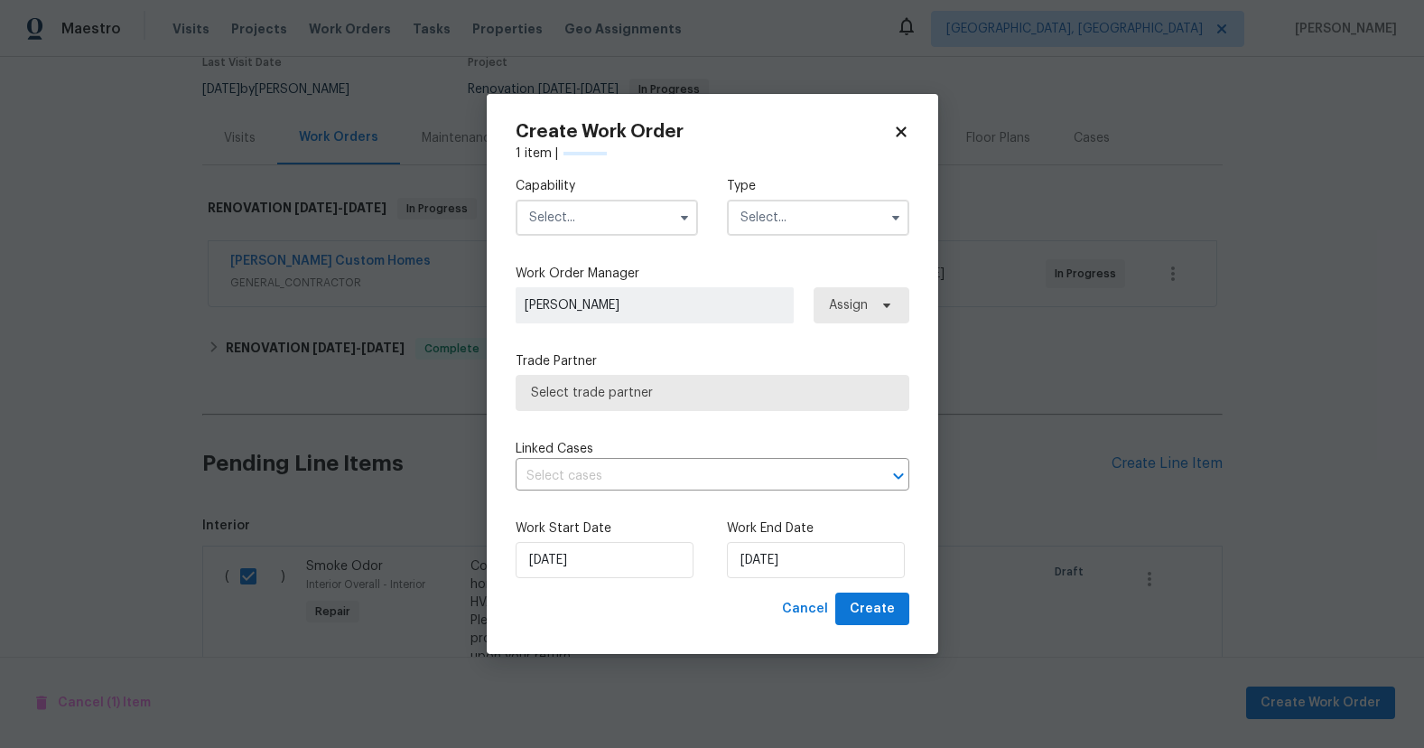
checkbox input "false"
click at [637, 209] on input "text" at bounding box center [607, 218] width 182 height 36
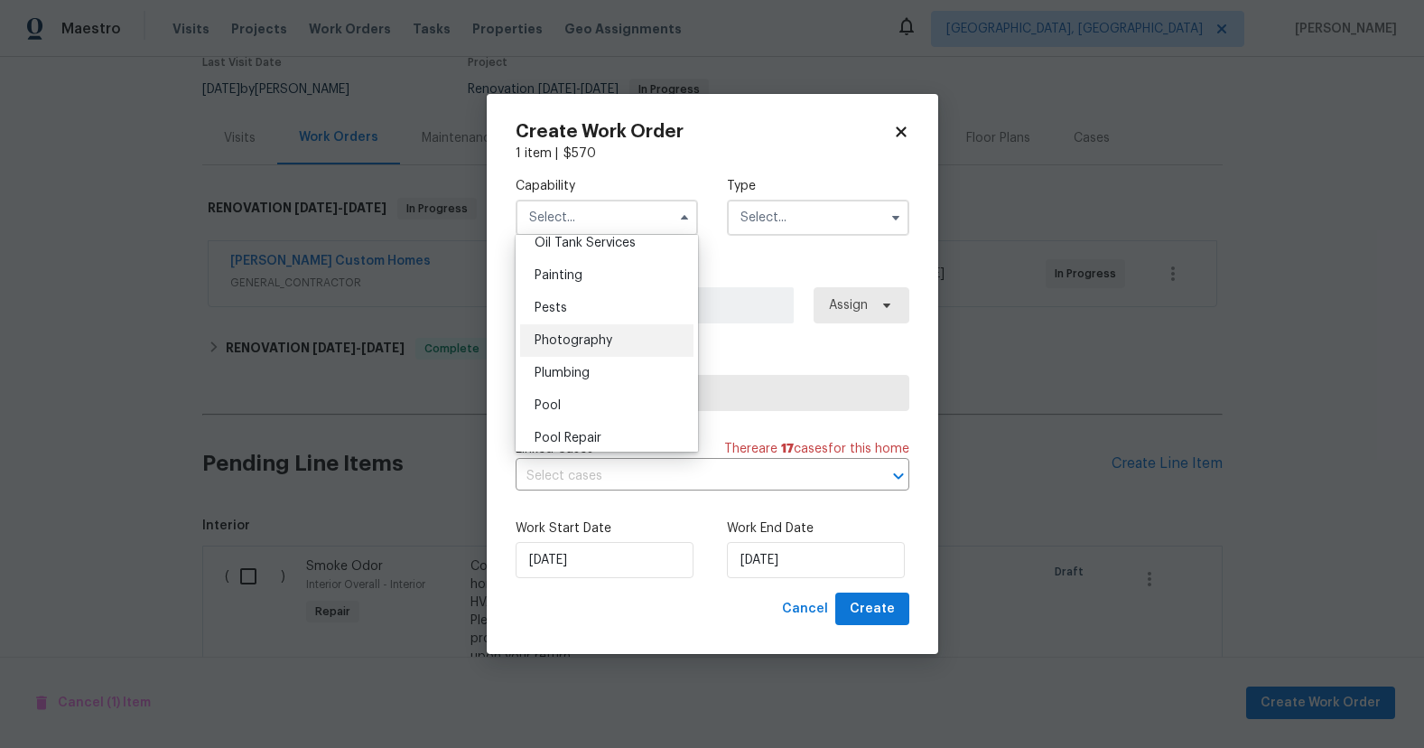
scroll to position [1331, 0]
click at [634, 347] on span "Odor Remediation" at bounding box center [590, 344] width 110 height 13
type input "Odor Remediation"
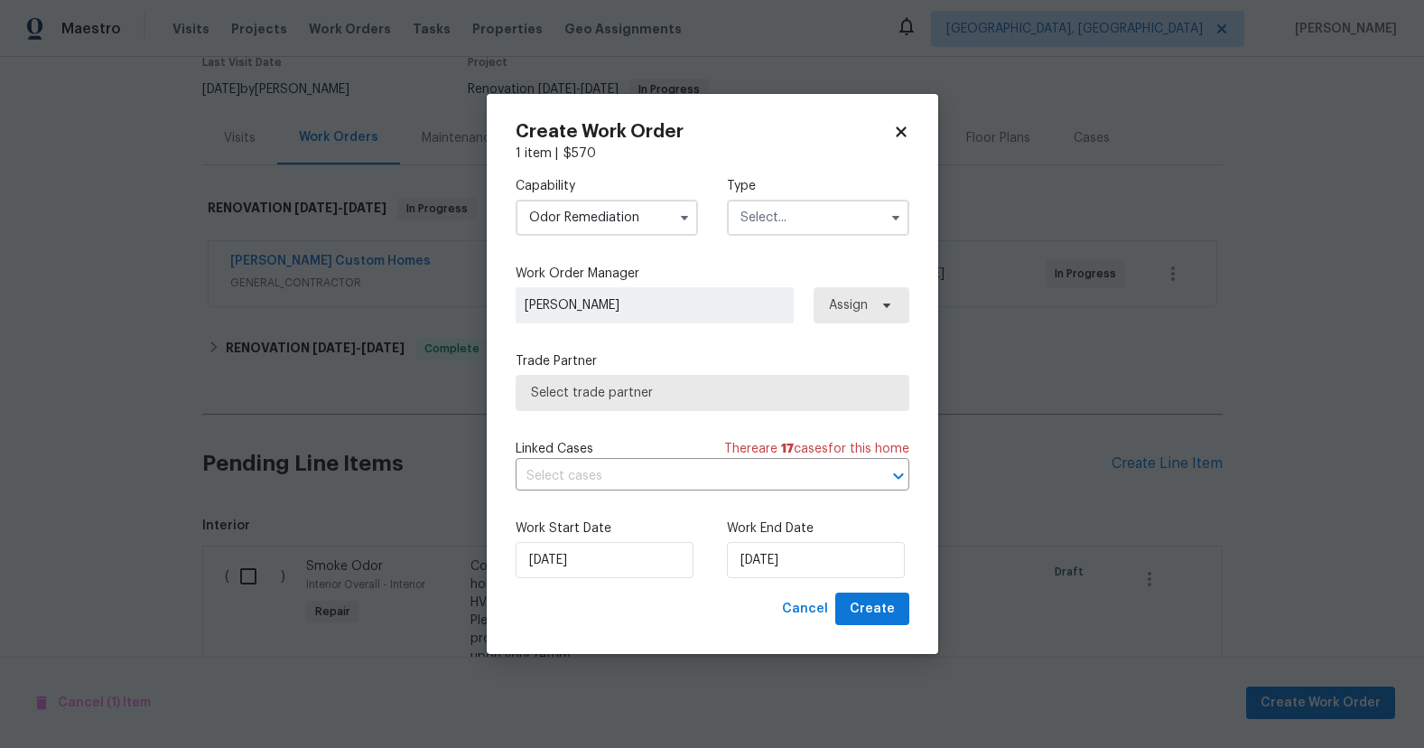
click at [806, 206] on input "text" at bounding box center [818, 218] width 182 height 36
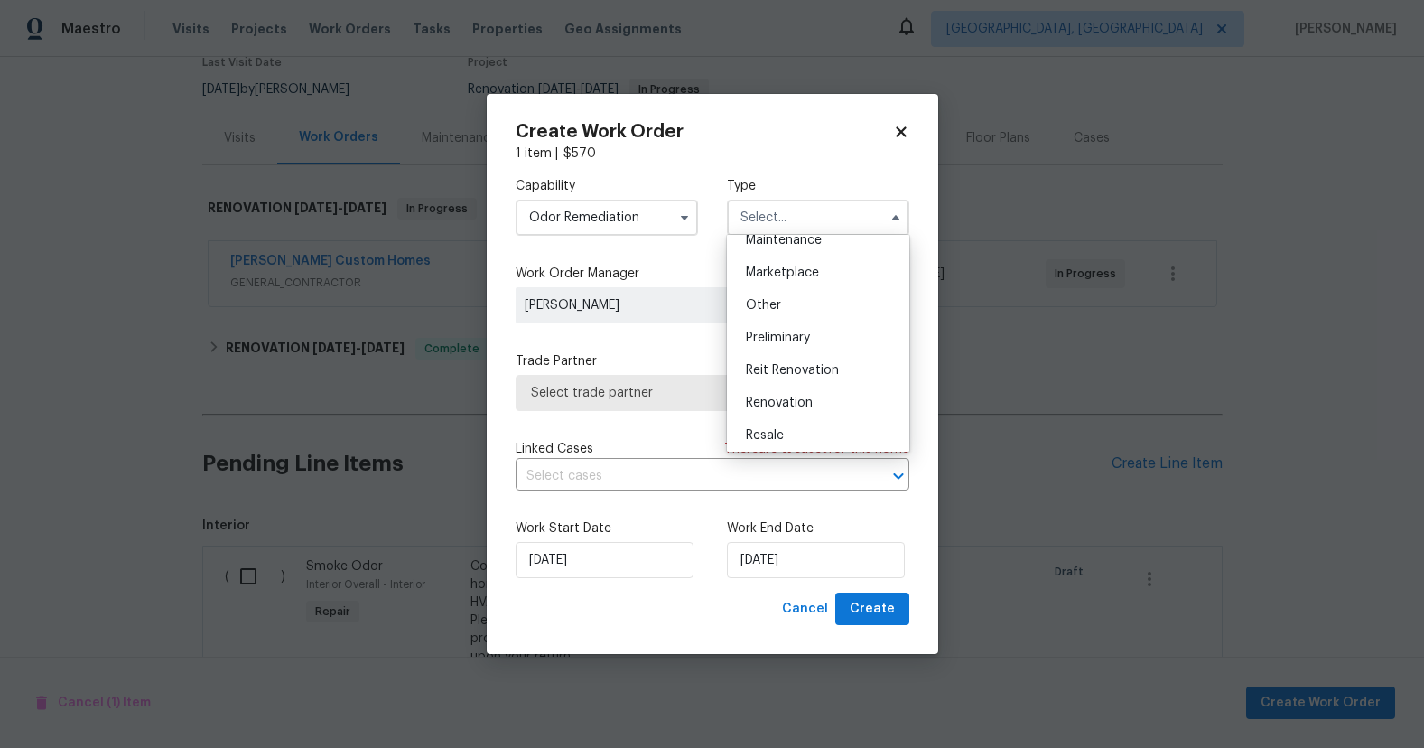
scroll to position [410, 0]
click at [820, 308] on div "Renovation" at bounding box center [817, 300] width 173 height 33
type input "Renovation"
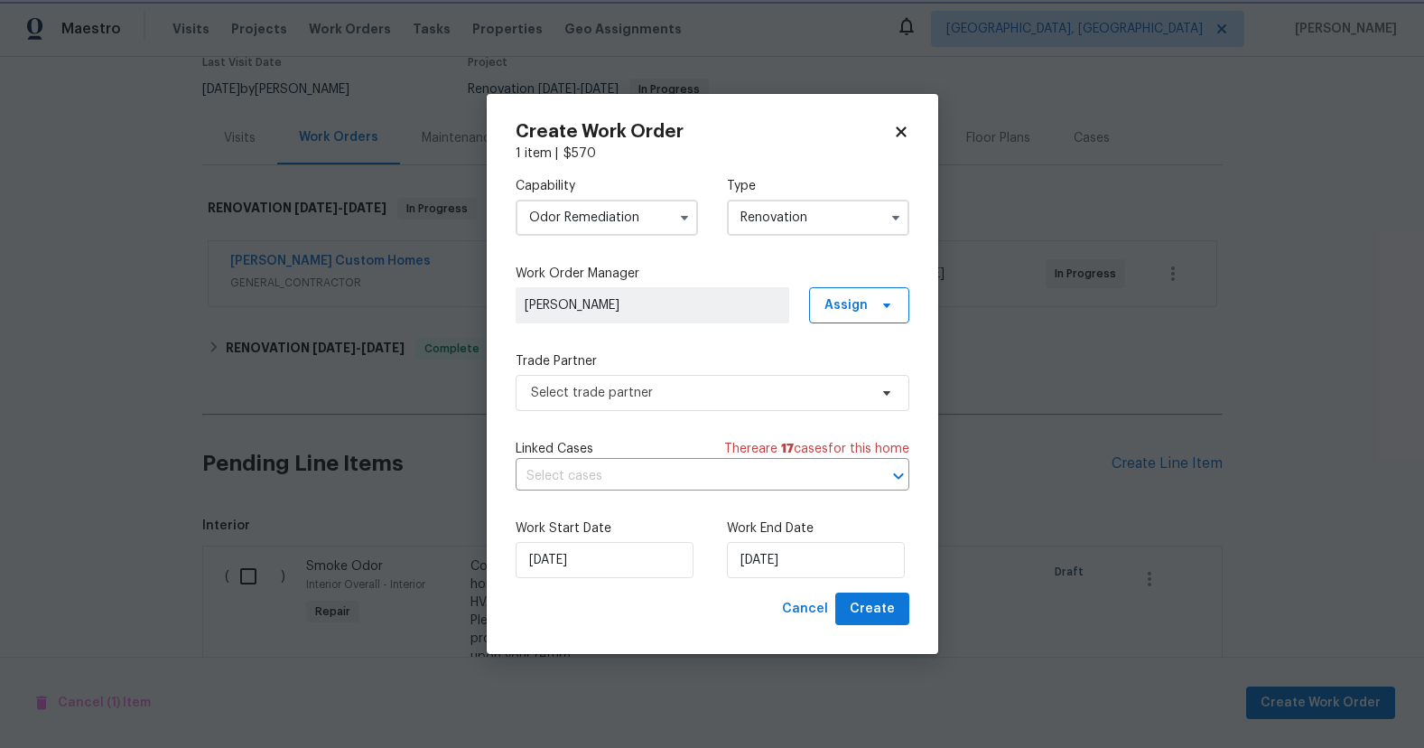
scroll to position [0, 0]
click at [819, 379] on span "Select trade partner" at bounding box center [713, 393] width 394 height 36
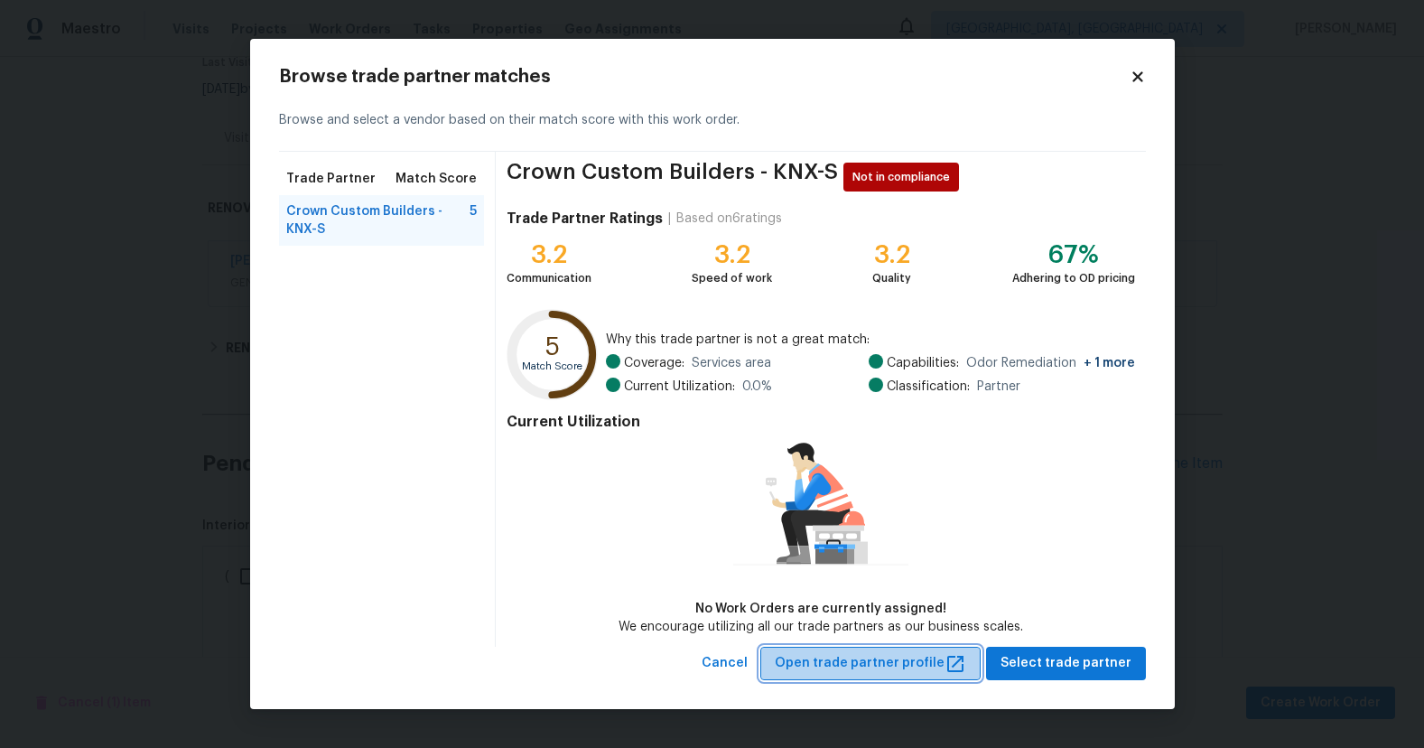
click at [898, 666] on span "Open trade partner profile" at bounding box center [870, 663] width 191 height 23
click at [1148, 76] on div "Browse trade partner matches Browse and select a vendor based on their match sc…" at bounding box center [712, 374] width 925 height 670
click at [1131, 74] on icon at bounding box center [1138, 77] width 16 height 16
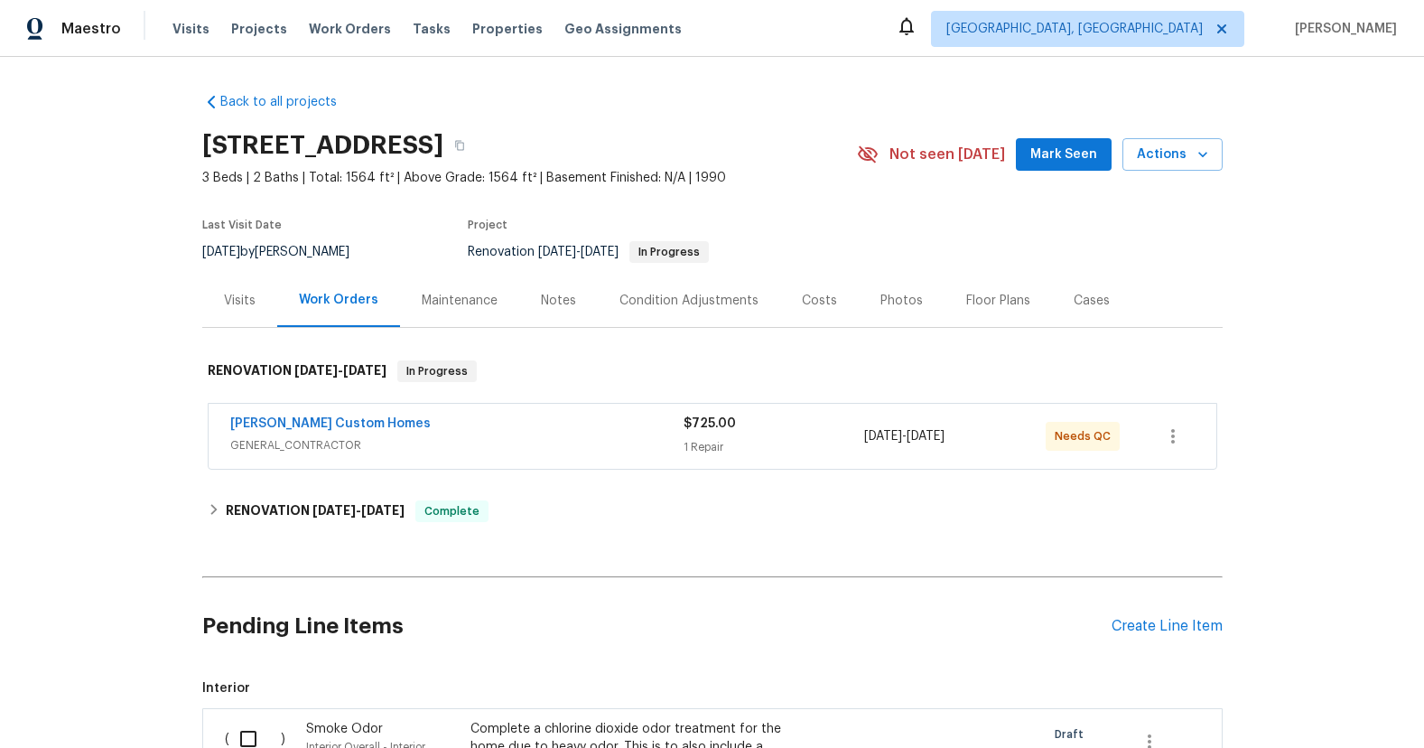
click at [478, 440] on span "GENERAL_CONTRACTOR" at bounding box center [456, 445] width 453 height 18
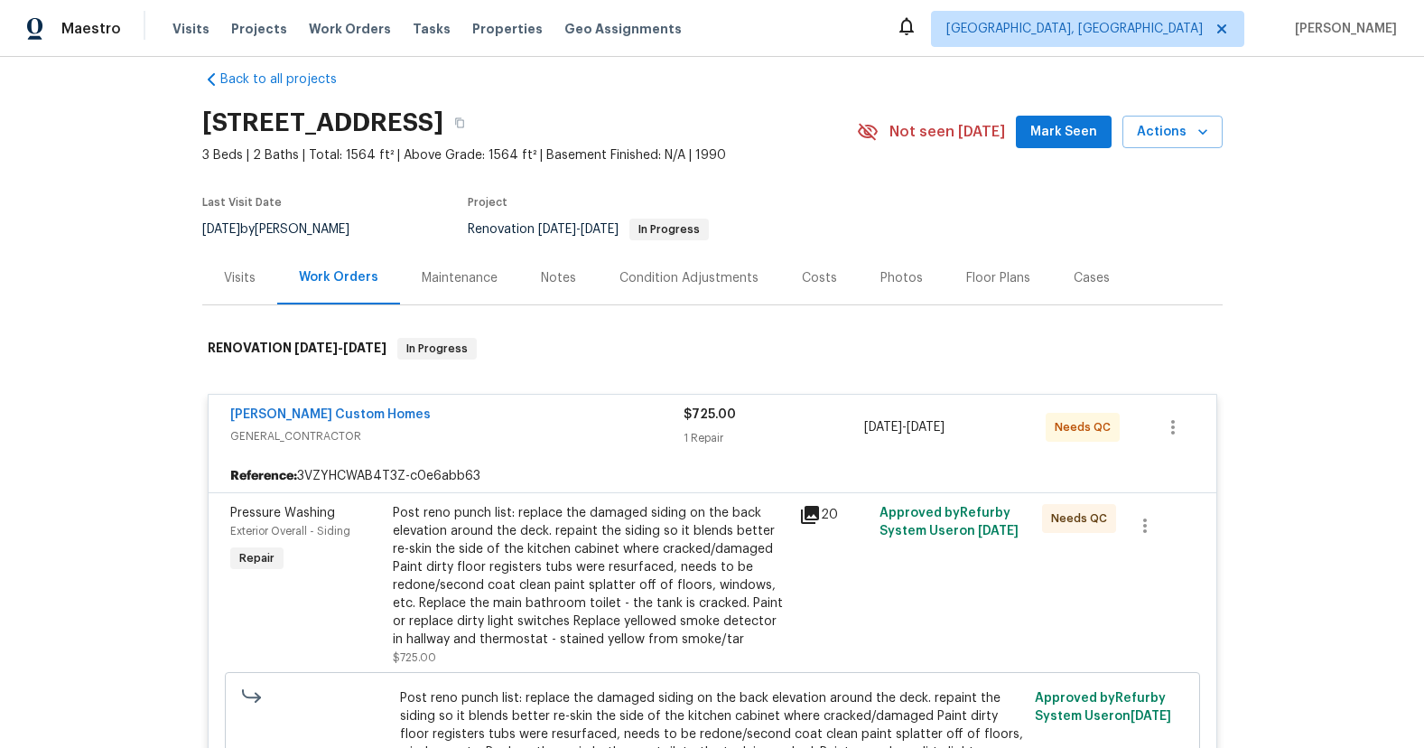
scroll to position [33, 0]
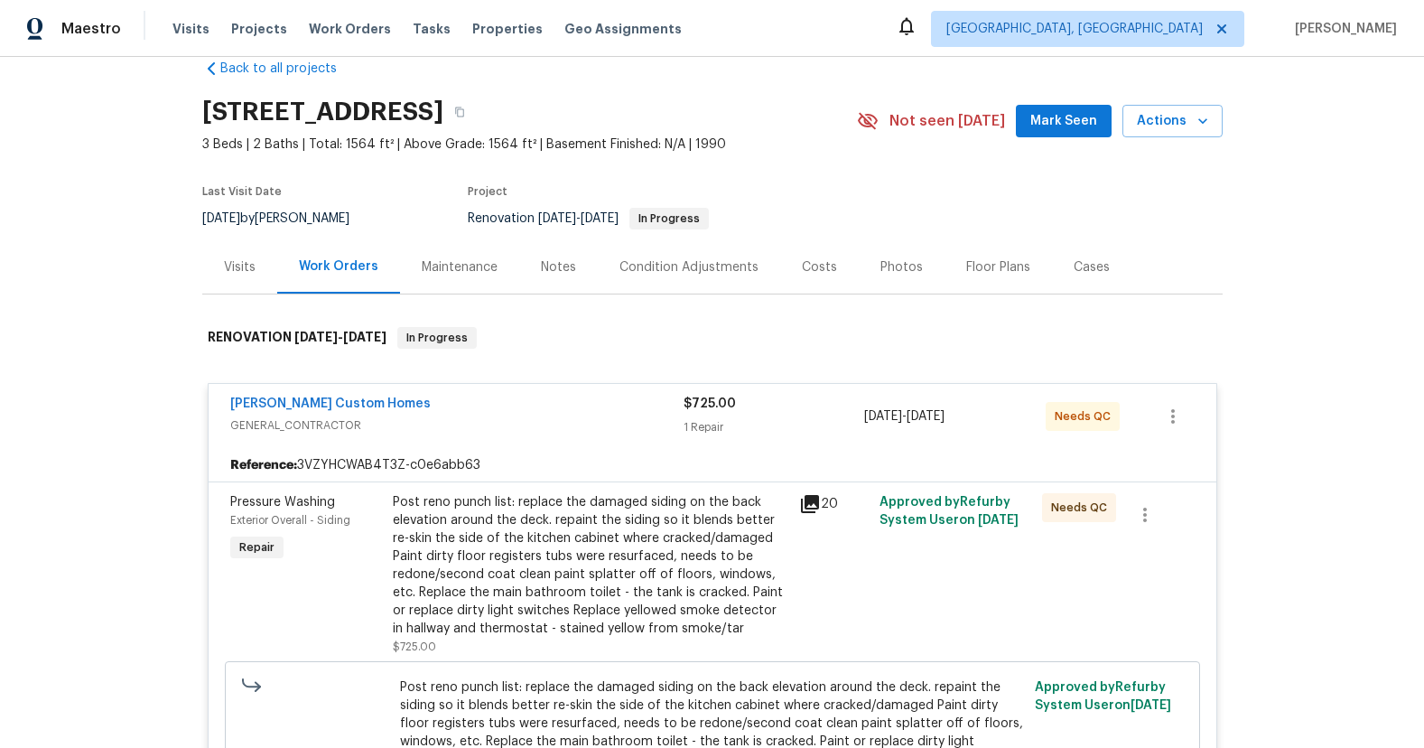
click at [528, 540] on div "Post reno punch list: replace the damaged siding on the back elevation around t…" at bounding box center [591, 565] width 396 height 144
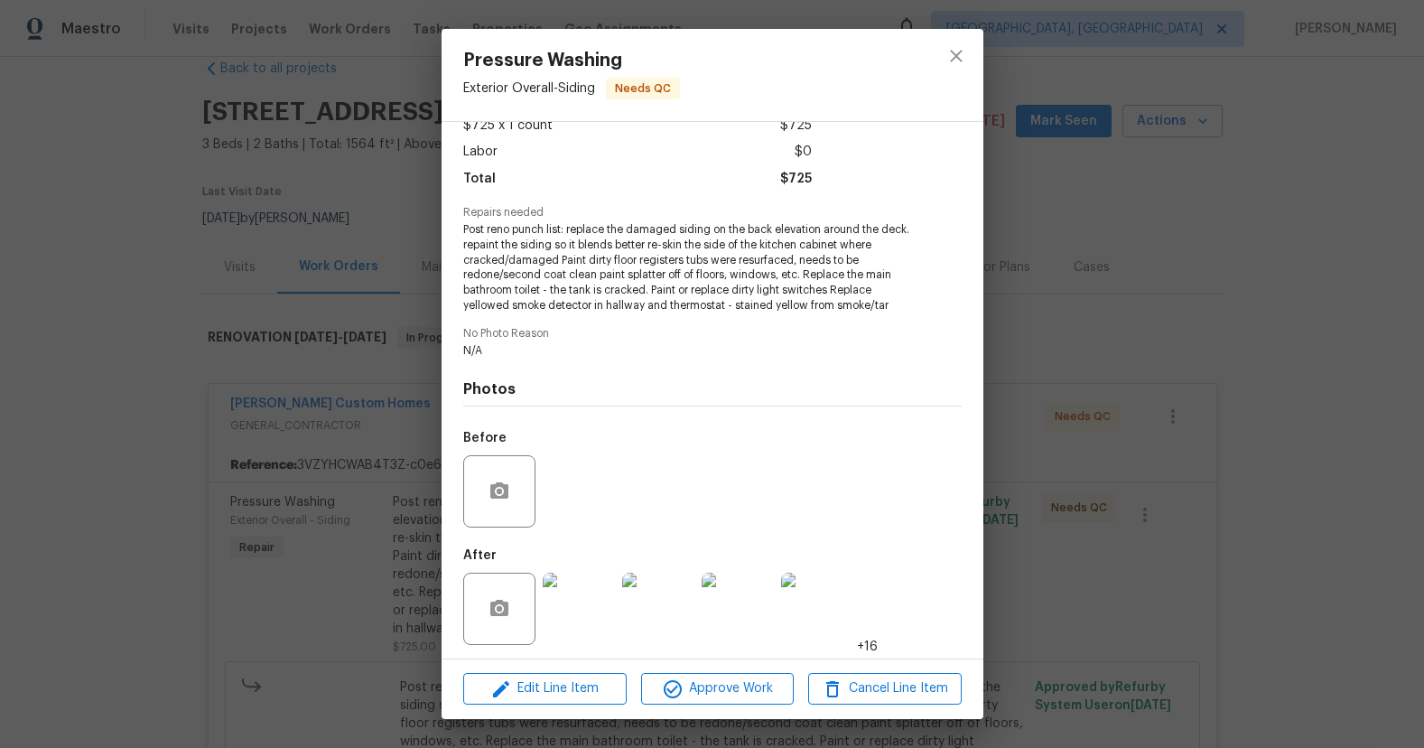
scroll to position [115, 0]
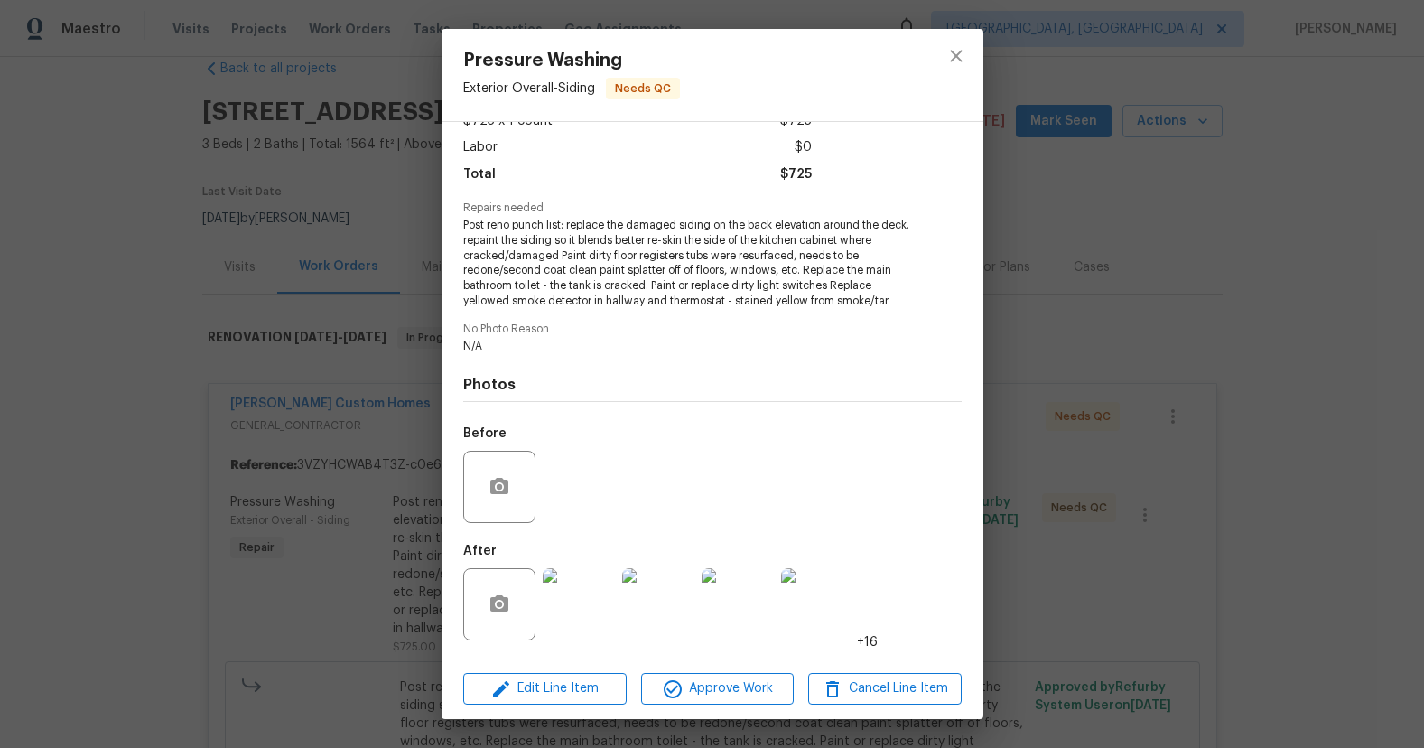
click at [610, 590] on img at bounding box center [579, 604] width 72 height 72
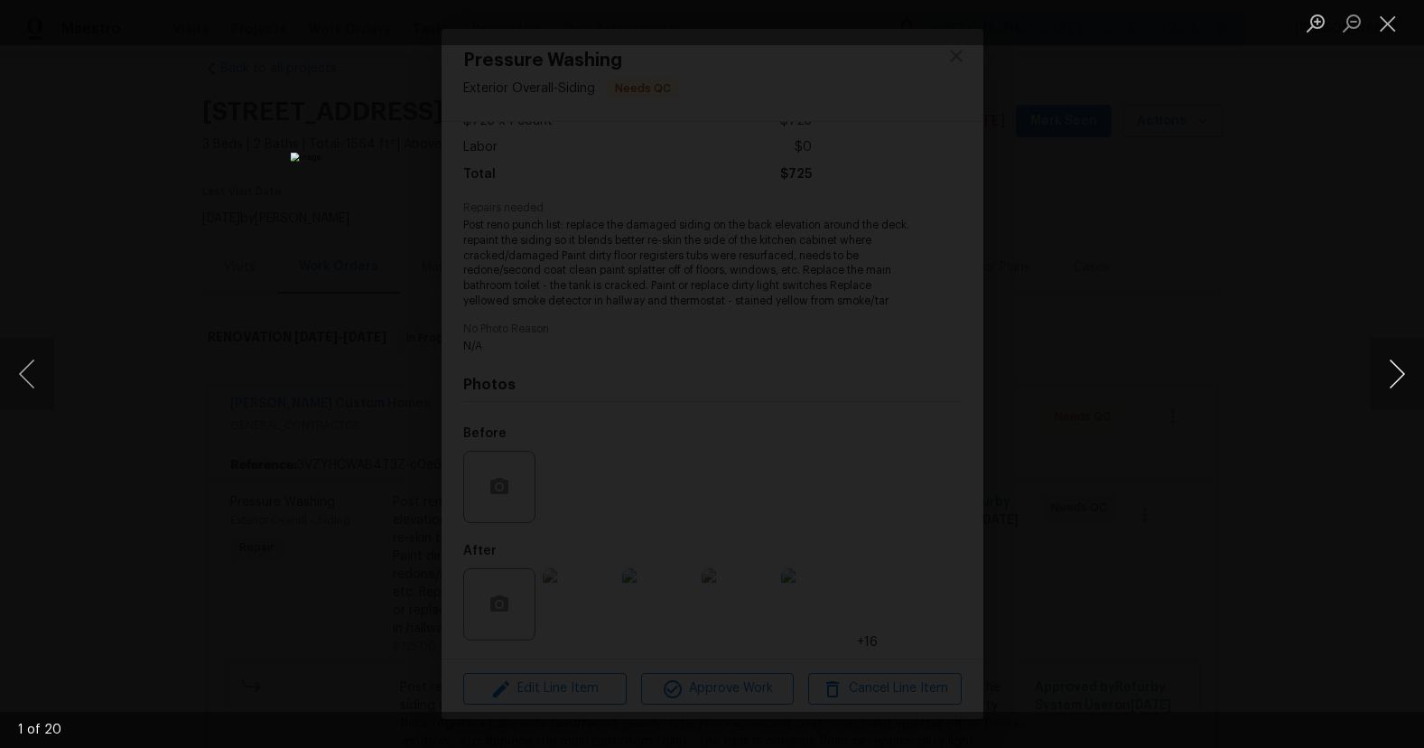
click at [1388, 368] on button "Next image" at bounding box center [1397, 374] width 54 height 72
click at [33, 366] on button "Previous image" at bounding box center [27, 374] width 54 height 72
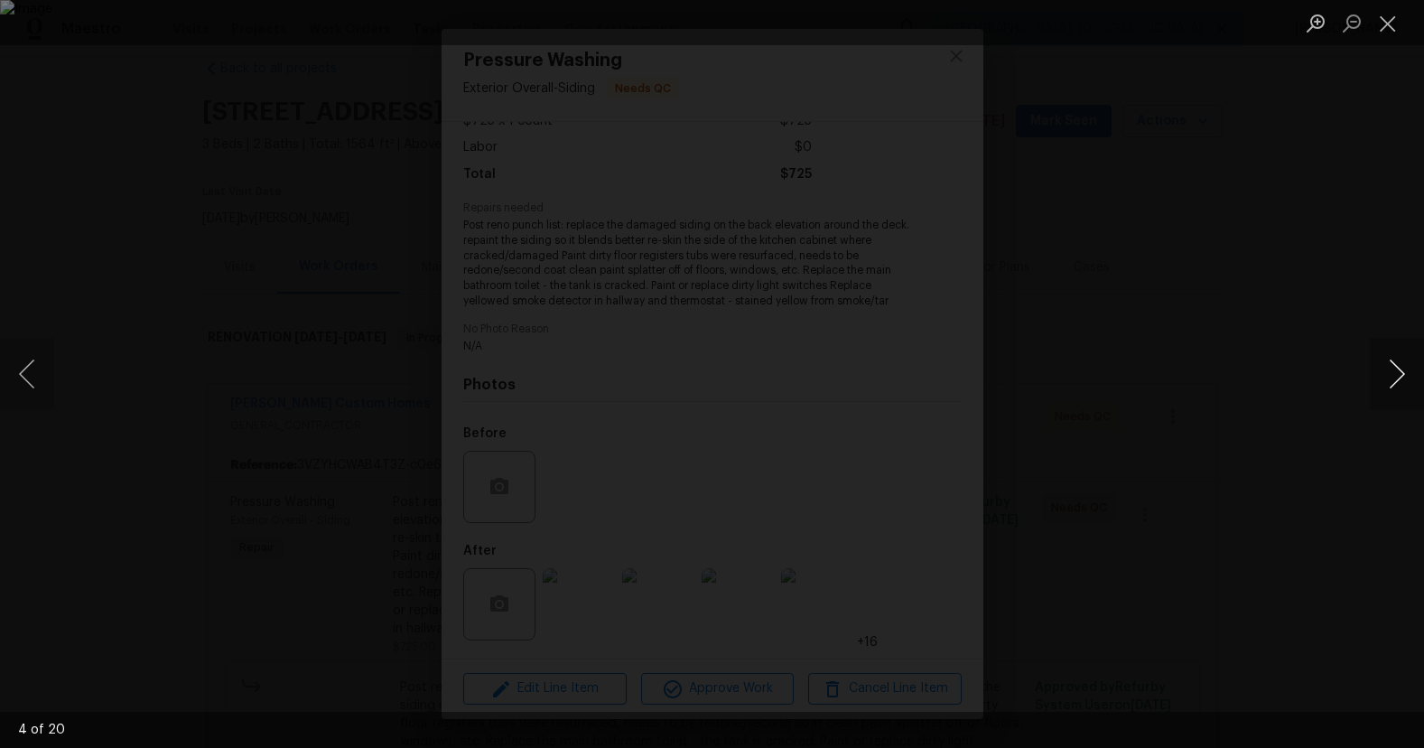
click at [1412, 375] on button "Next image" at bounding box center [1397, 374] width 54 height 72
click at [1411, 374] on button "Next image" at bounding box center [1397, 374] width 54 height 72
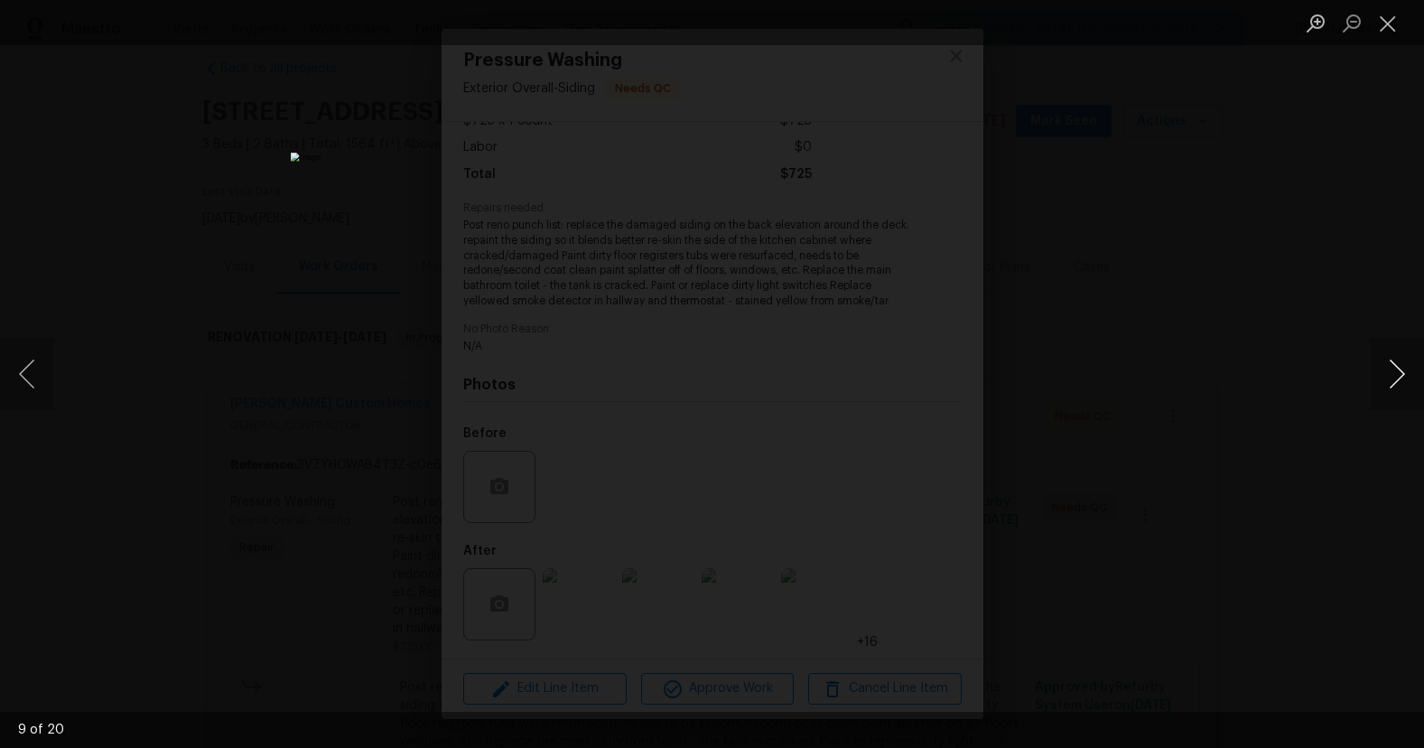
click at [1411, 373] on button "Next image" at bounding box center [1397, 374] width 54 height 72
click at [1410, 373] on button "Next image" at bounding box center [1397, 374] width 54 height 72
click at [1408, 371] on button "Next image" at bounding box center [1397, 374] width 54 height 72
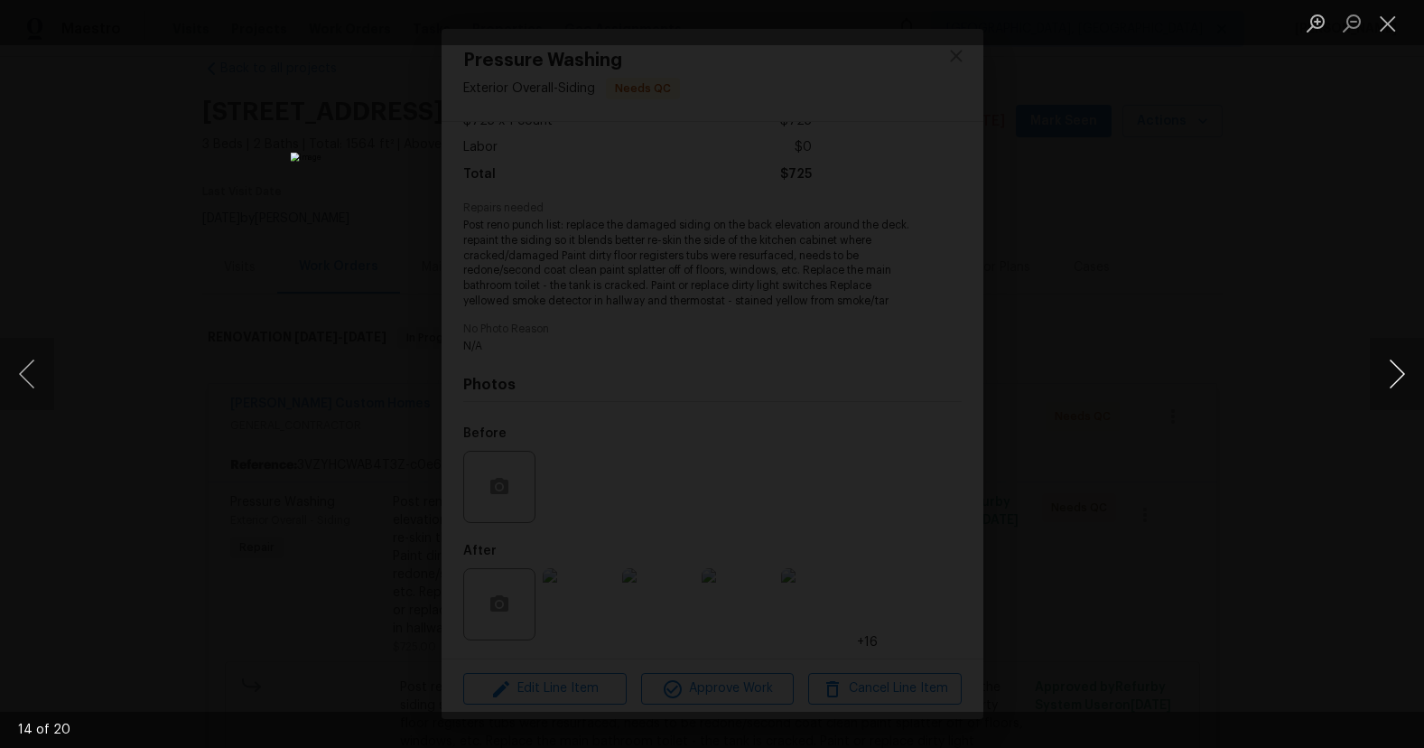
click at [1408, 371] on button "Next image" at bounding box center [1397, 374] width 54 height 72
click at [1406, 371] on button "Next image" at bounding box center [1397, 374] width 54 height 72
click at [1403, 368] on button "Next image" at bounding box center [1397, 374] width 54 height 72
click at [1401, 368] on button "Next image" at bounding box center [1397, 374] width 54 height 72
click at [1396, 368] on button "Next image" at bounding box center [1397, 374] width 54 height 72
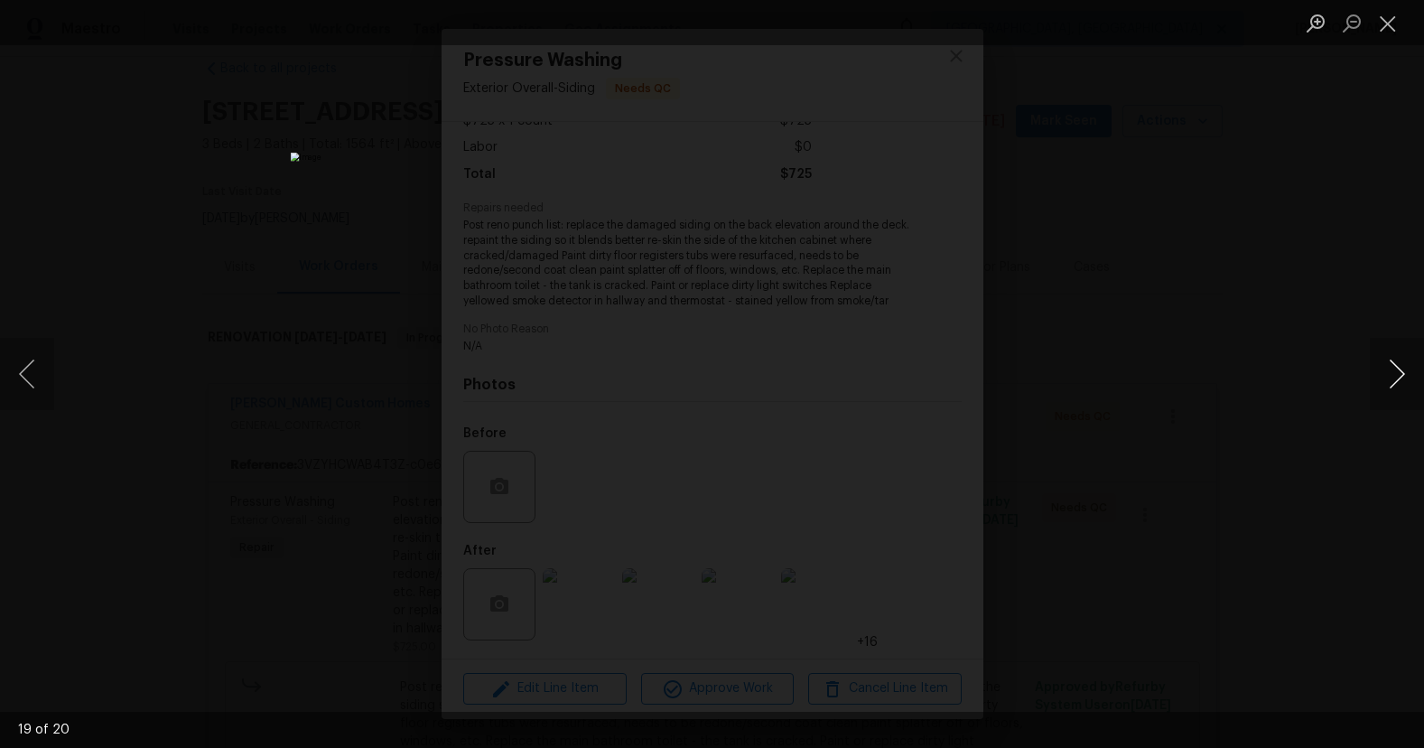
click at [1396, 368] on button "Next image" at bounding box center [1397, 374] width 54 height 72
click at [209, 154] on div "Lightbox" at bounding box center [712, 374] width 1424 height 748
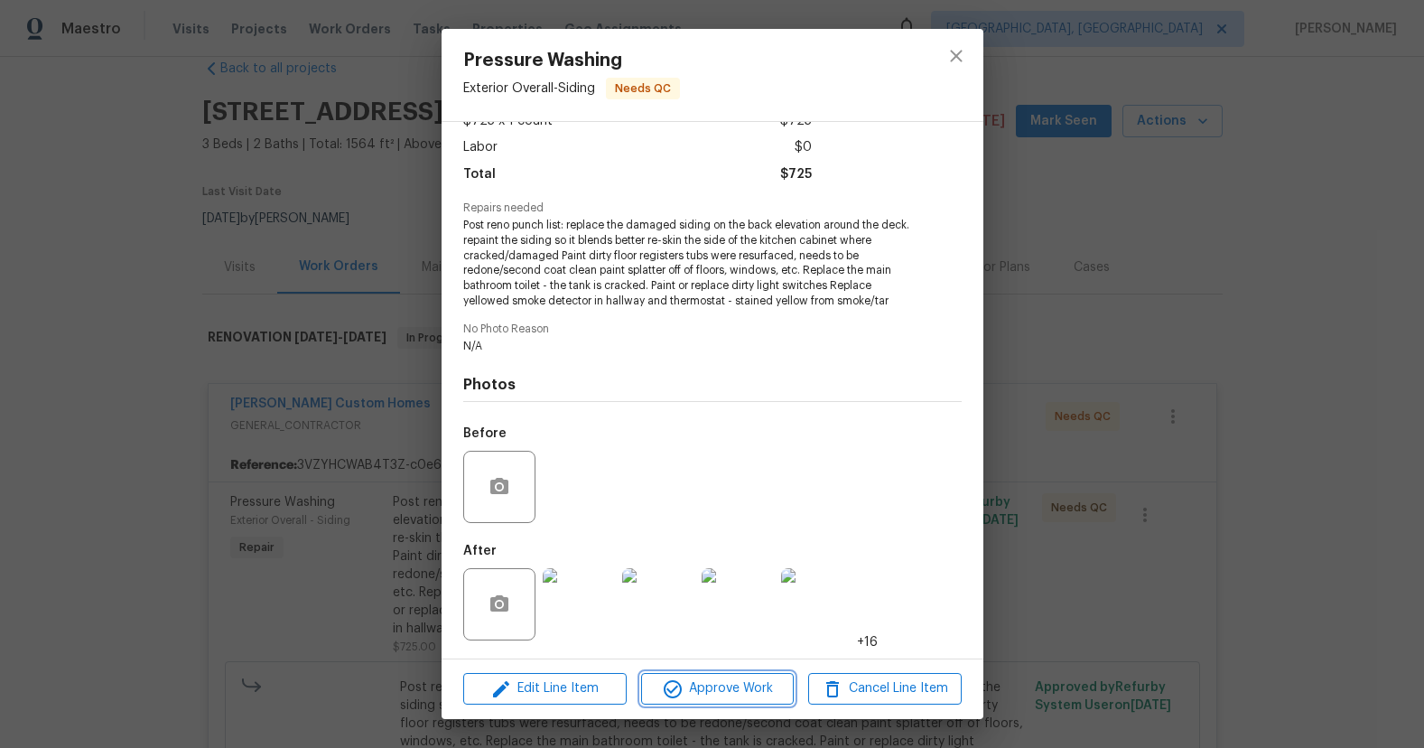
click at [679, 688] on icon "button" at bounding box center [673, 689] width 22 height 22
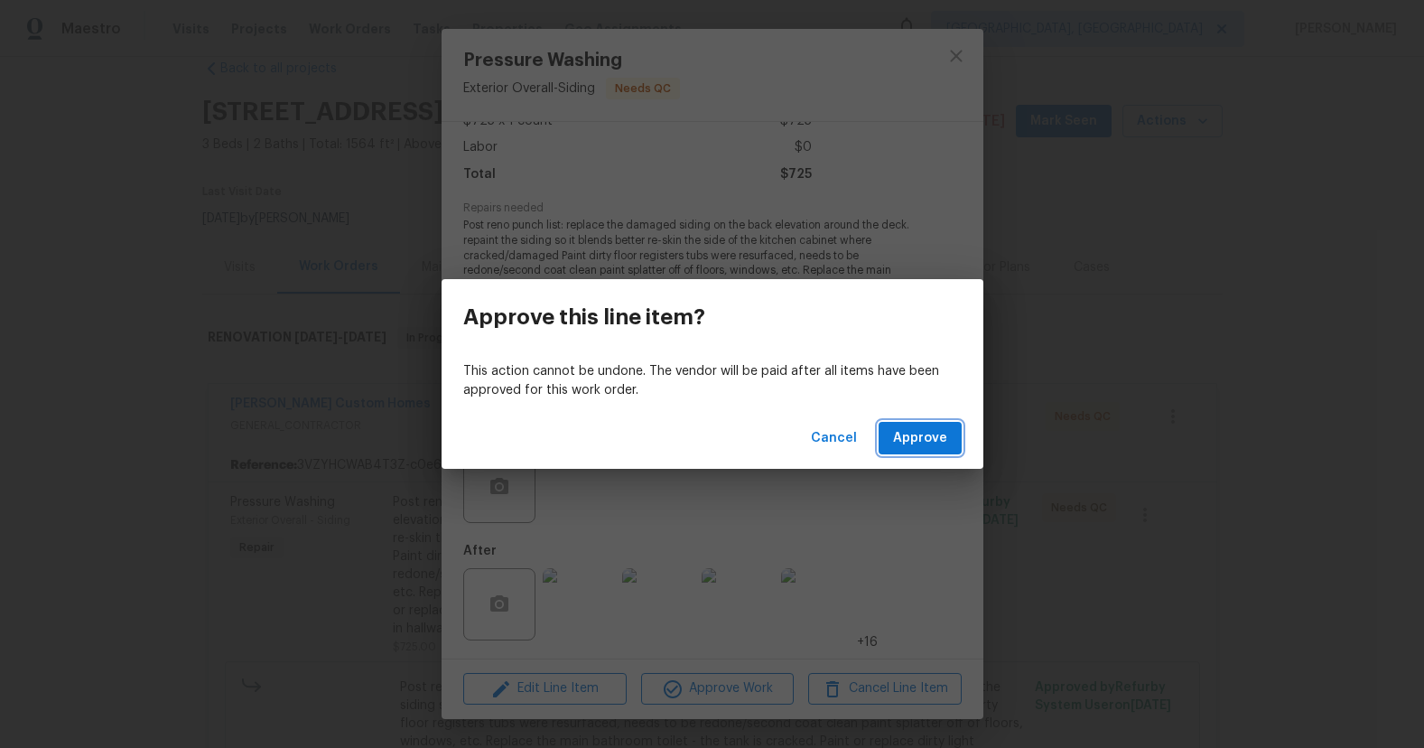
click at [955, 427] on button "Approve" at bounding box center [920, 438] width 83 height 33
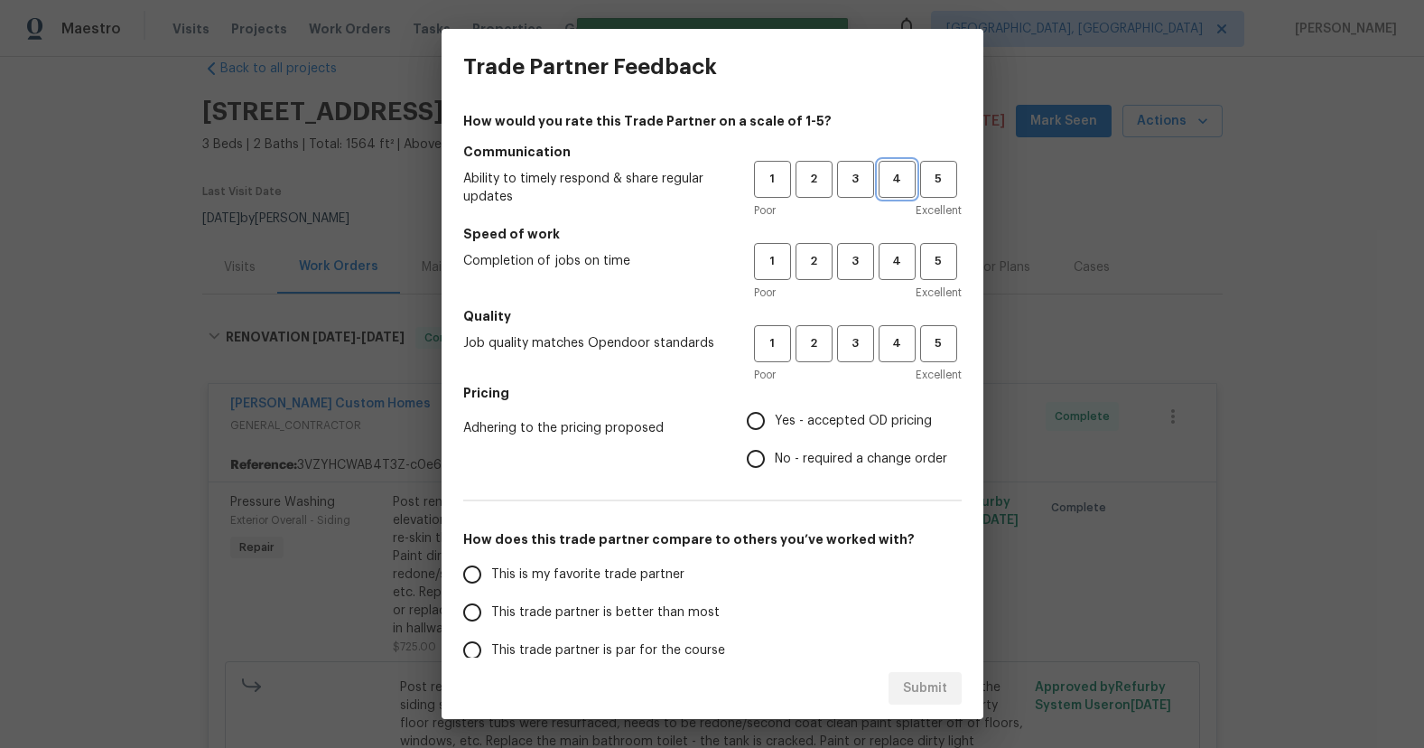
click at [898, 189] on span "4" at bounding box center [896, 179] width 33 height 21
click at [901, 293] on div "Poor Excellent" at bounding box center [858, 293] width 208 height 18
click at [901, 264] on span "4" at bounding box center [896, 261] width 33 height 21
click at [898, 334] on span "4" at bounding box center [896, 343] width 33 height 21
click at [827, 417] on span "Yes - accepted OD pricing" at bounding box center [853, 421] width 157 height 19
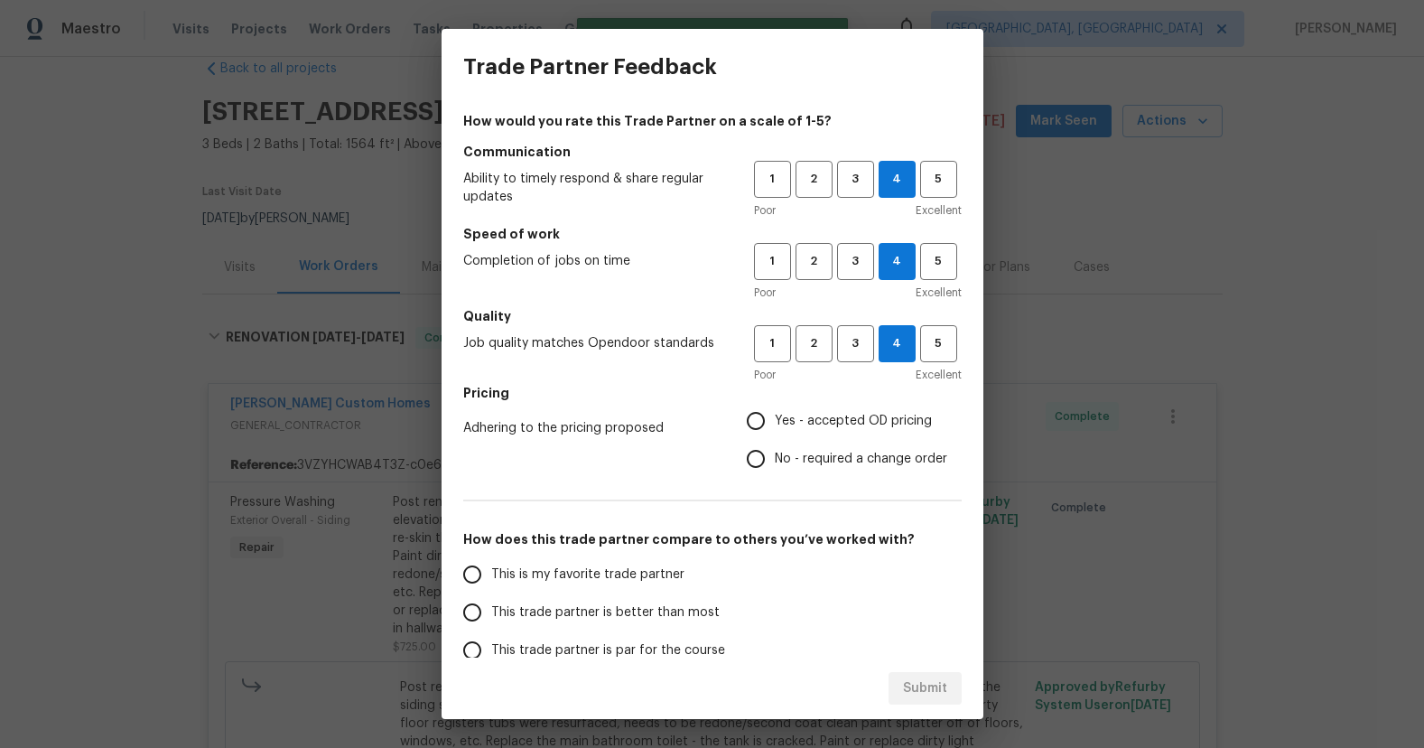
click at [775, 417] on input "Yes - accepted OD pricing" at bounding box center [756, 421] width 38 height 38
radio input "true"
click at [584, 628] on label "This trade partner is better than most" at bounding box center [595, 612] width 285 height 38
click at [491, 628] on input "This trade partner is better than most" at bounding box center [472, 612] width 38 height 38
click at [904, 688] on span "Submit" at bounding box center [925, 688] width 44 height 23
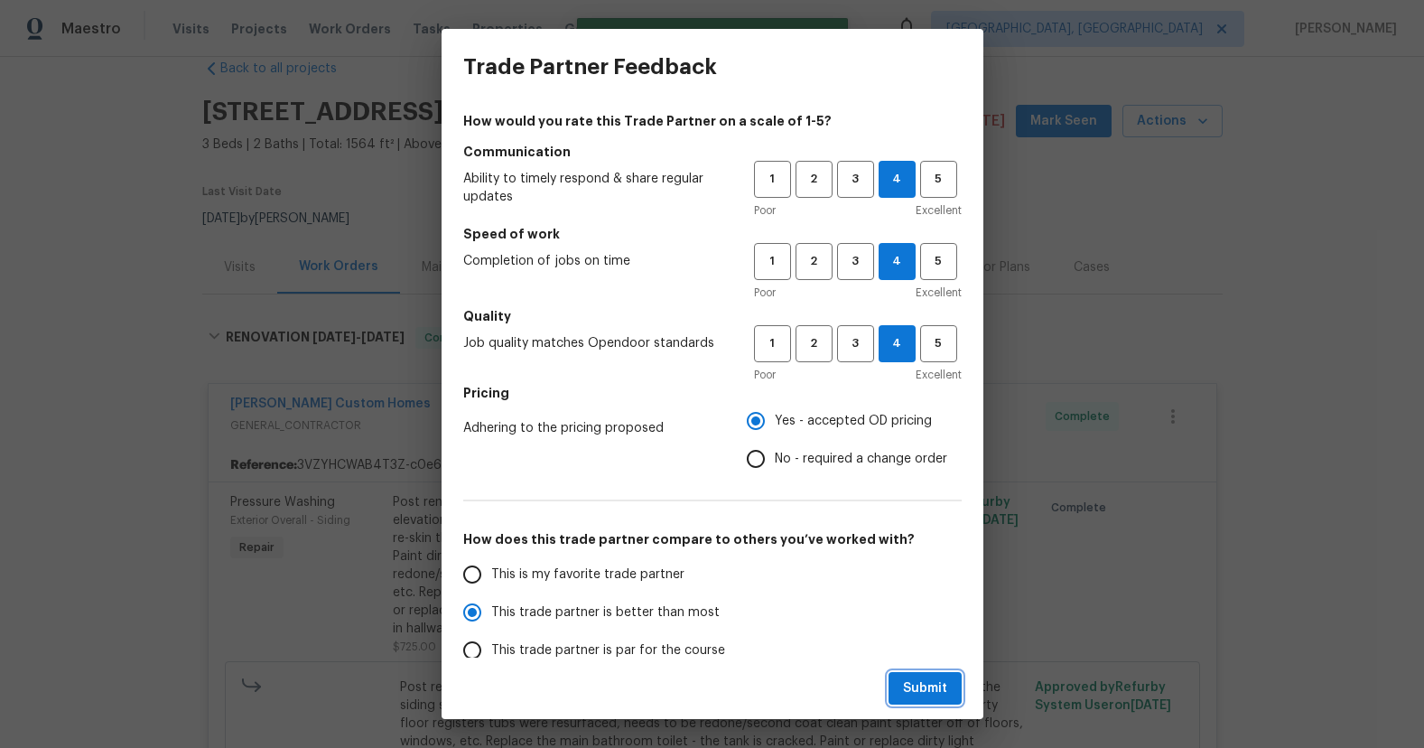
radio input "true"
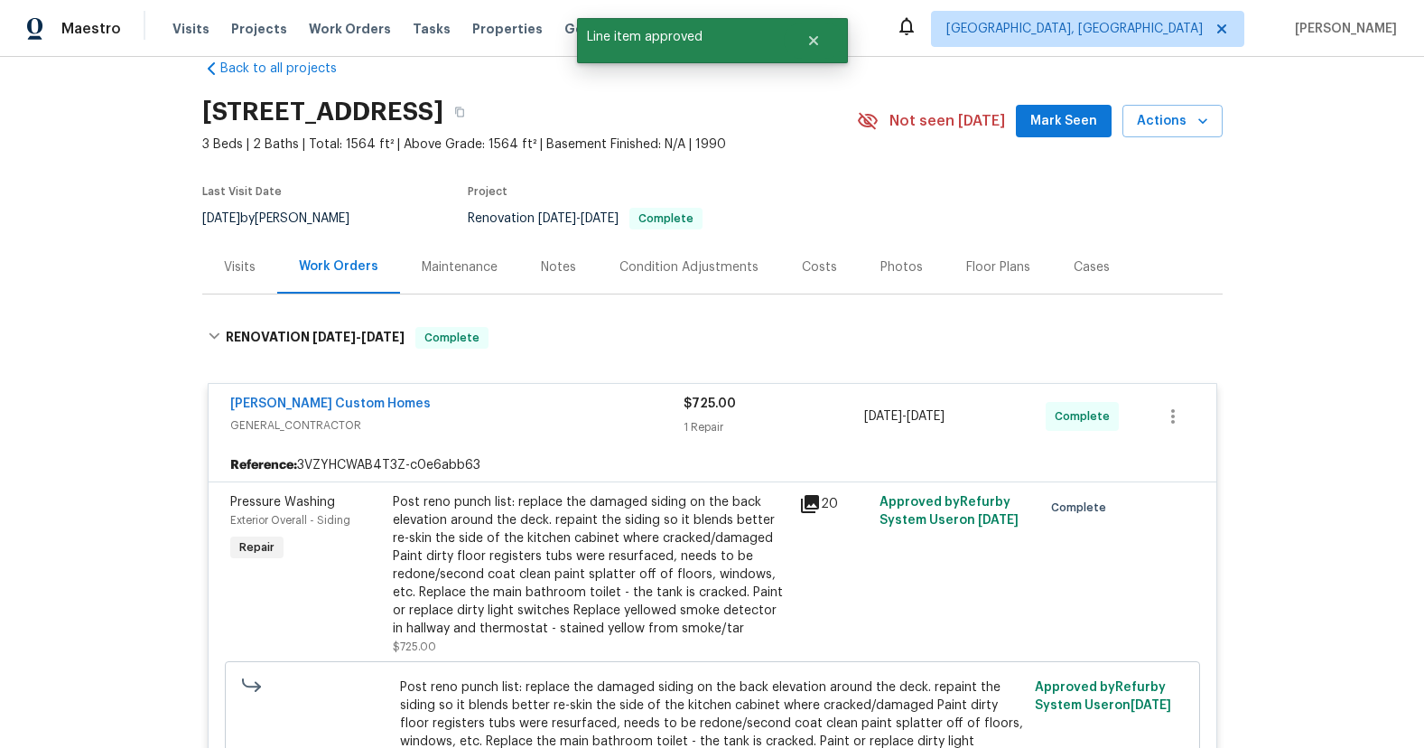
radio input "false"
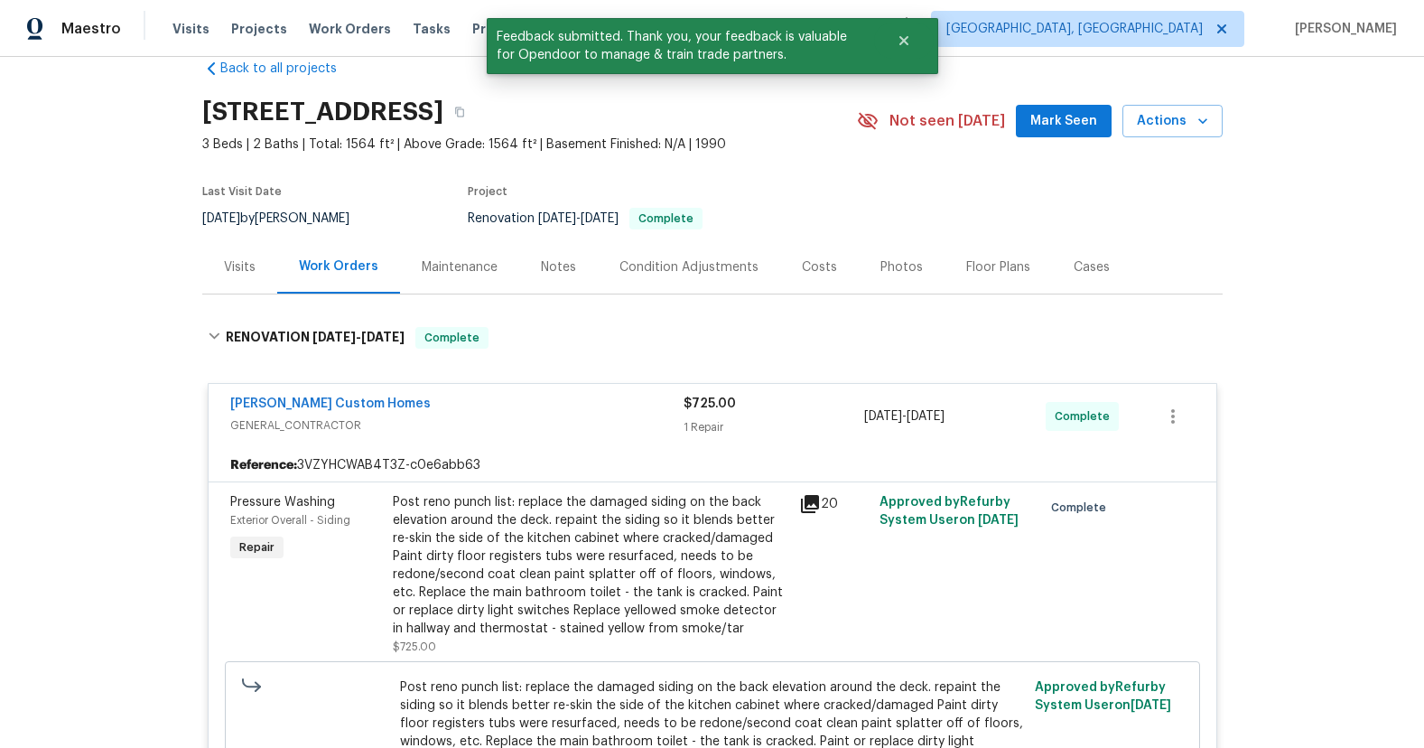
click at [457, 401] on div "Rappa Custom Homes" at bounding box center [456, 406] width 453 height 22
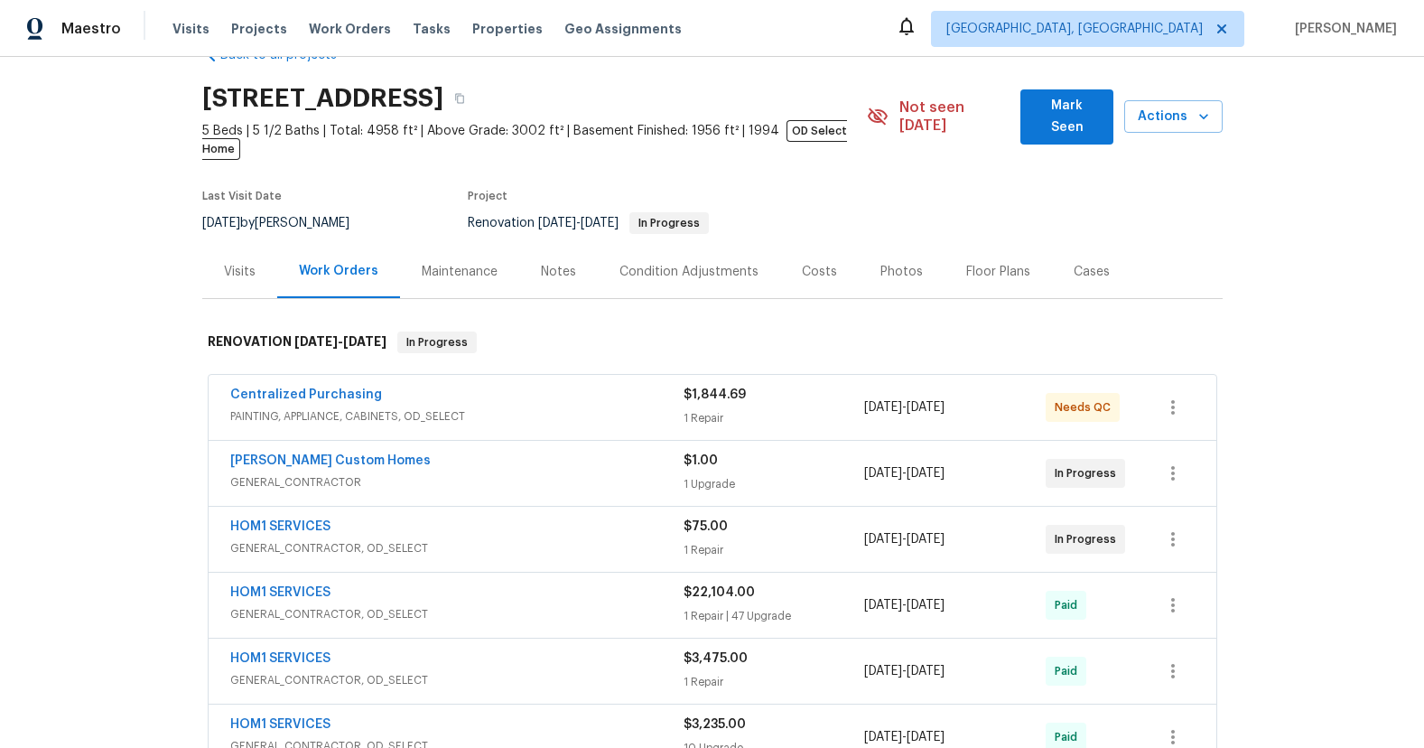
scroll to position [68, 0]
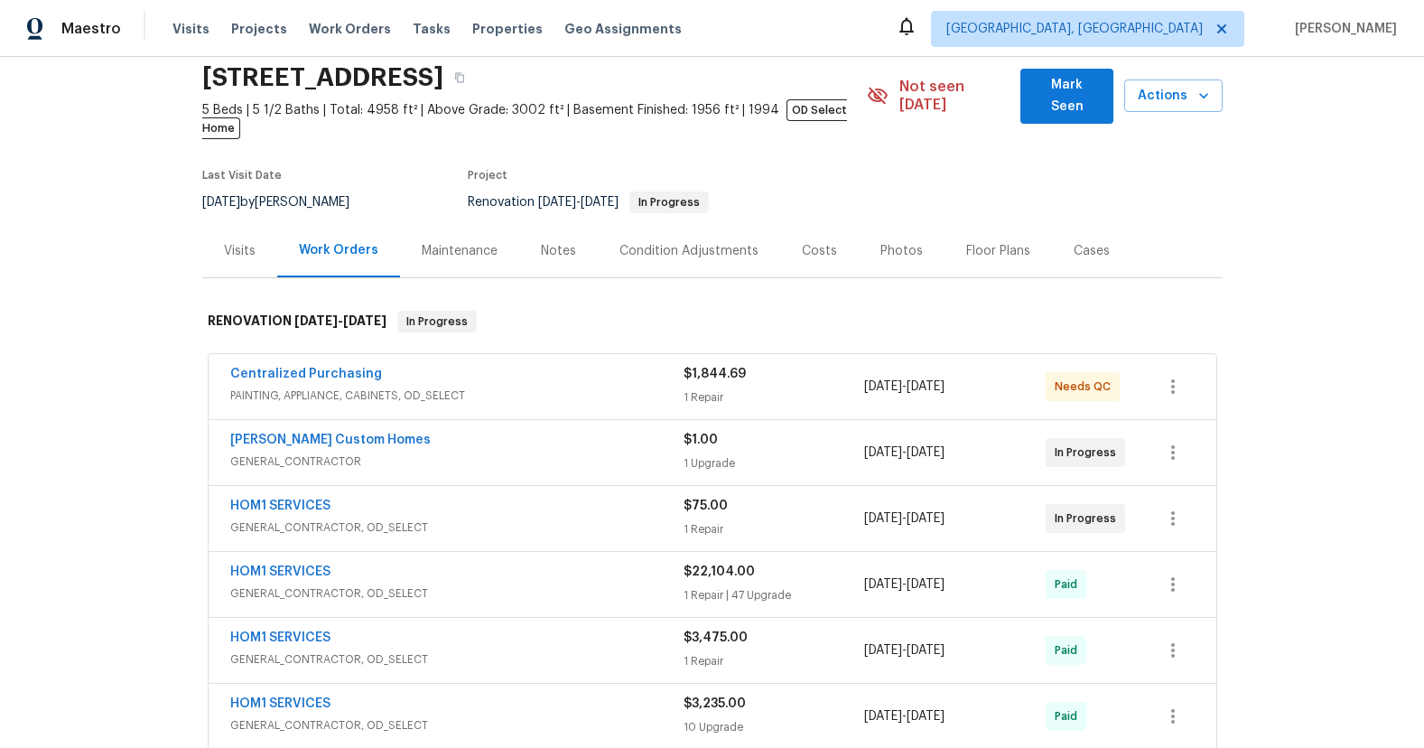
click at [824, 242] on div "Costs" at bounding box center [819, 251] width 35 height 18
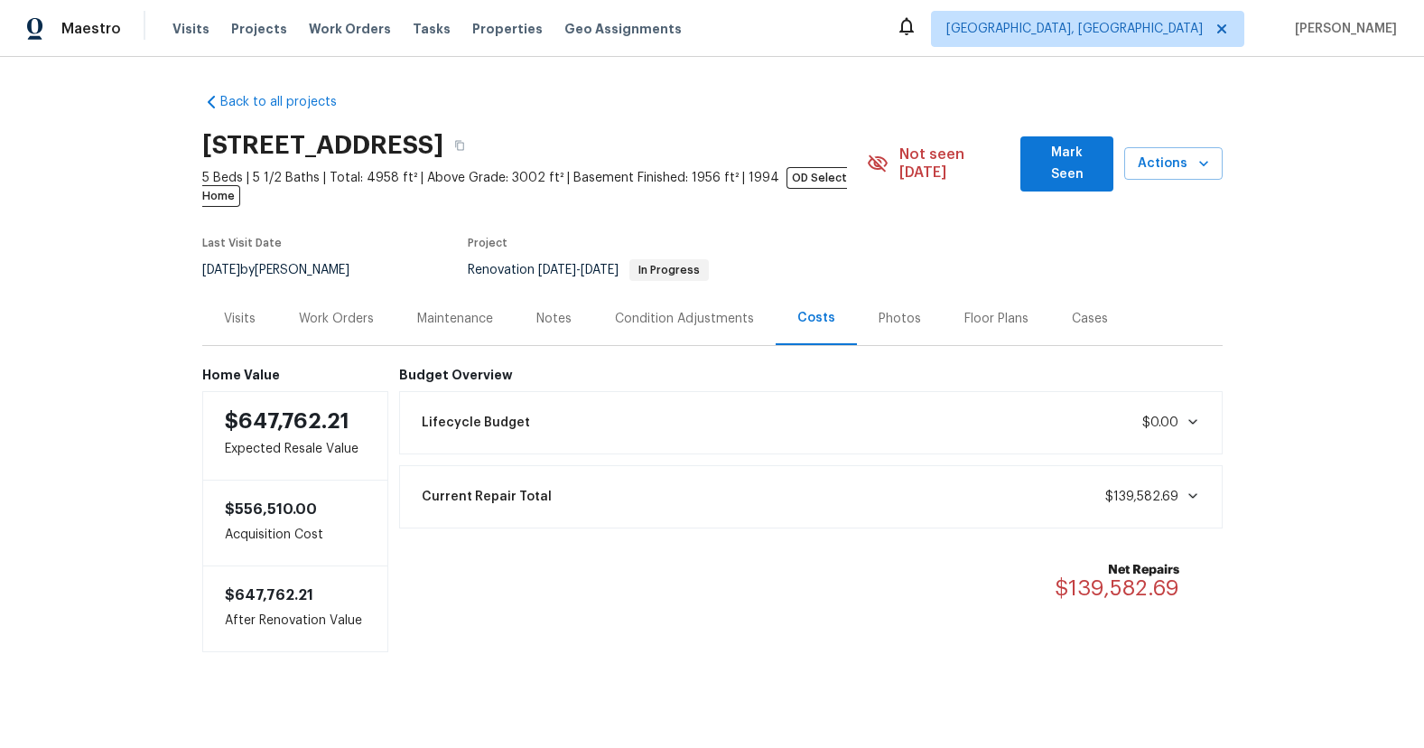
click at [312, 310] on div "Work Orders" at bounding box center [336, 319] width 75 height 18
